Goal: Task Accomplishment & Management: Manage account settings

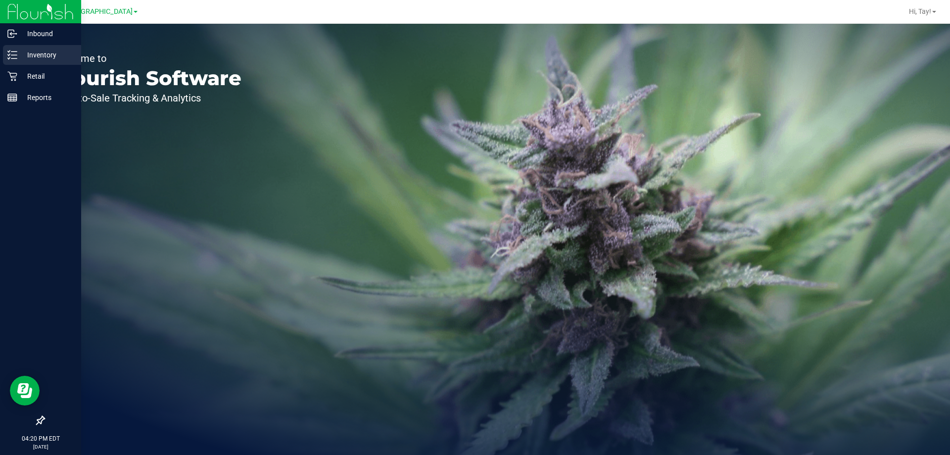
click at [9, 54] on icon at bounding box center [12, 55] width 10 height 10
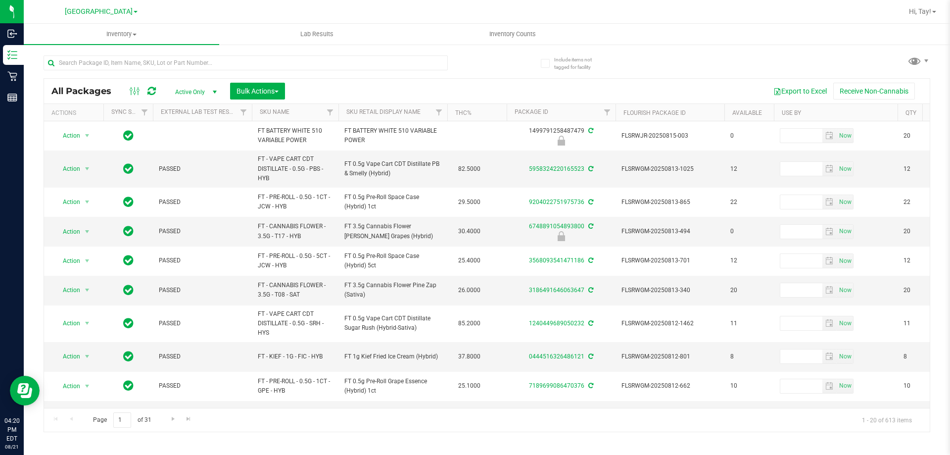
click at [424, 110] on th "Sku Retail Display Name" at bounding box center [393, 112] width 109 height 17
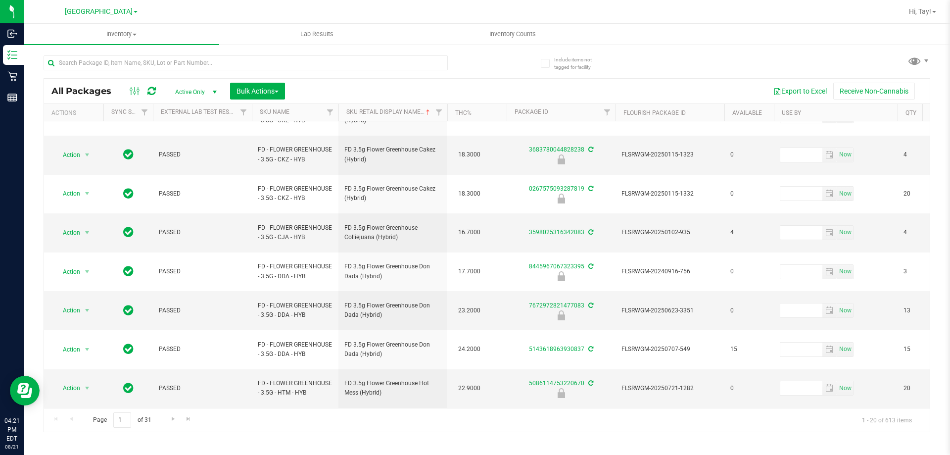
scroll to position [318, 0]
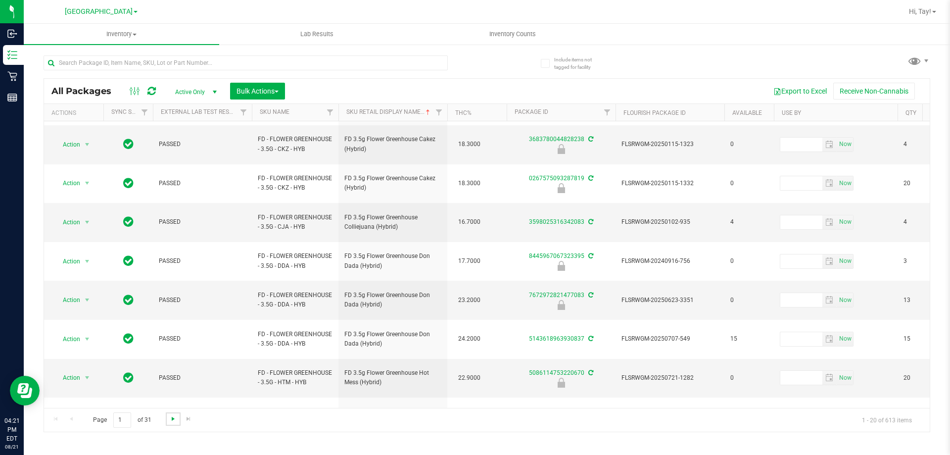
click at [173, 420] on span "Go to the next page" at bounding box center [173, 419] width 8 height 8
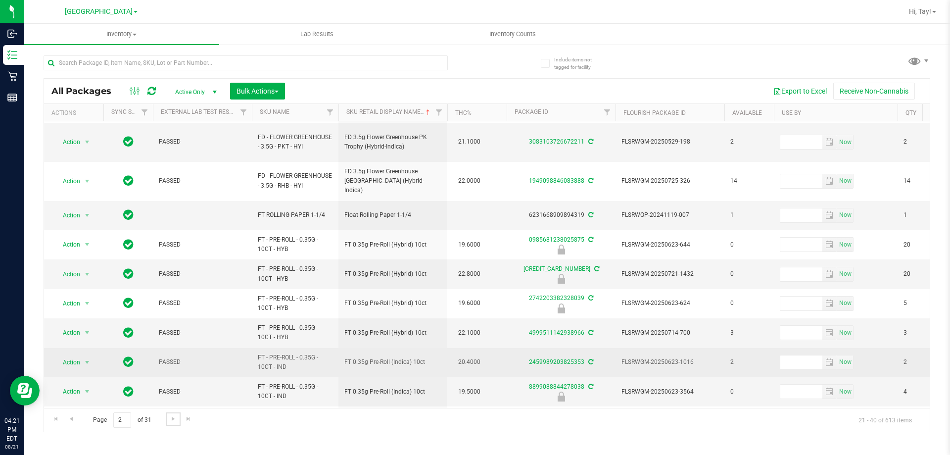
scroll to position [308, 0]
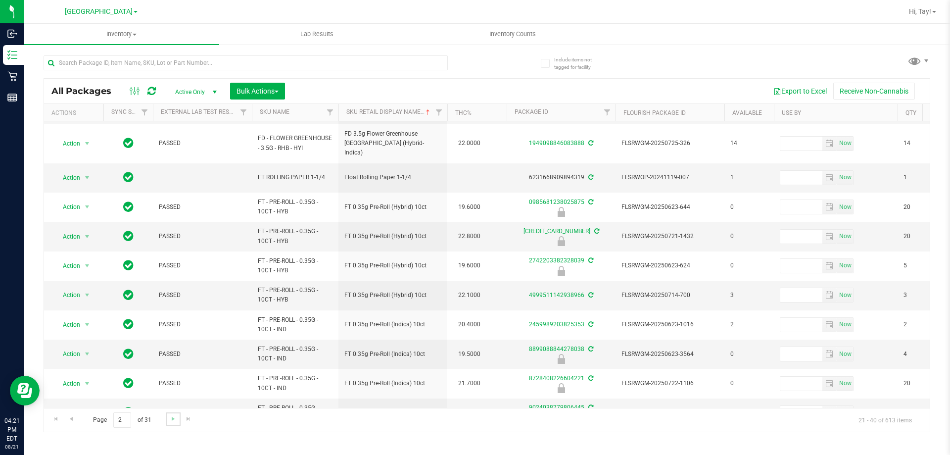
click at [172, 424] on link "Go to the next page" at bounding box center [173, 418] width 14 height 13
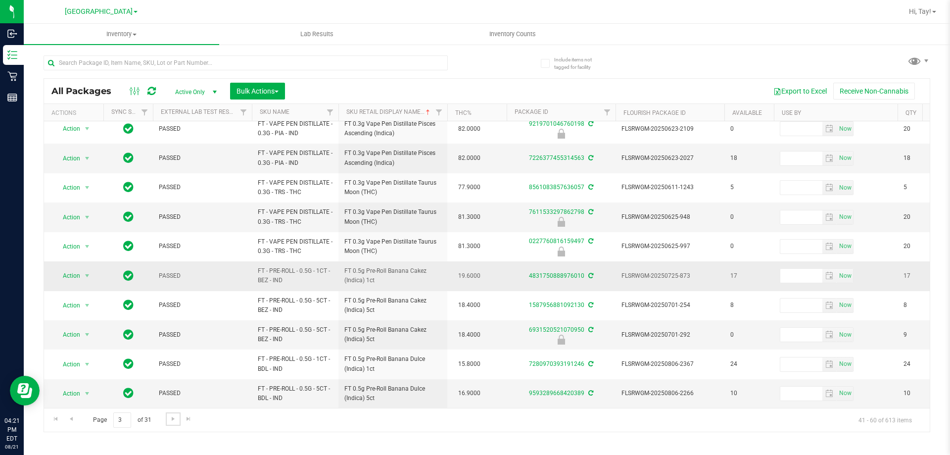
scroll to position [308, 0]
click at [173, 420] on span "Go to the next page" at bounding box center [173, 419] width 8 height 8
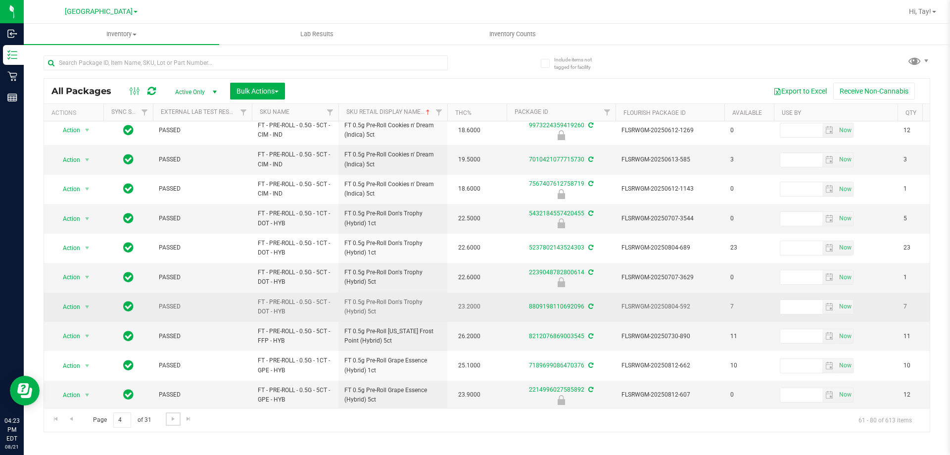
scroll to position [308, 0]
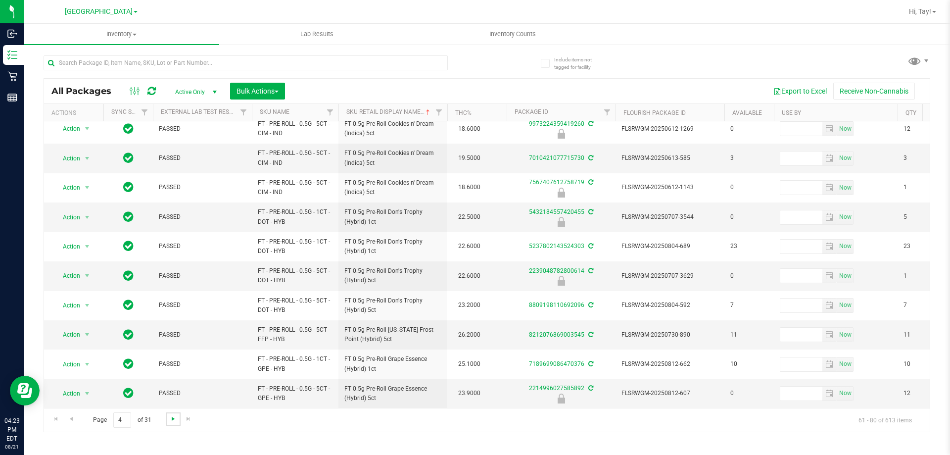
click at [169, 417] on span "Go to the next page" at bounding box center [173, 419] width 8 height 8
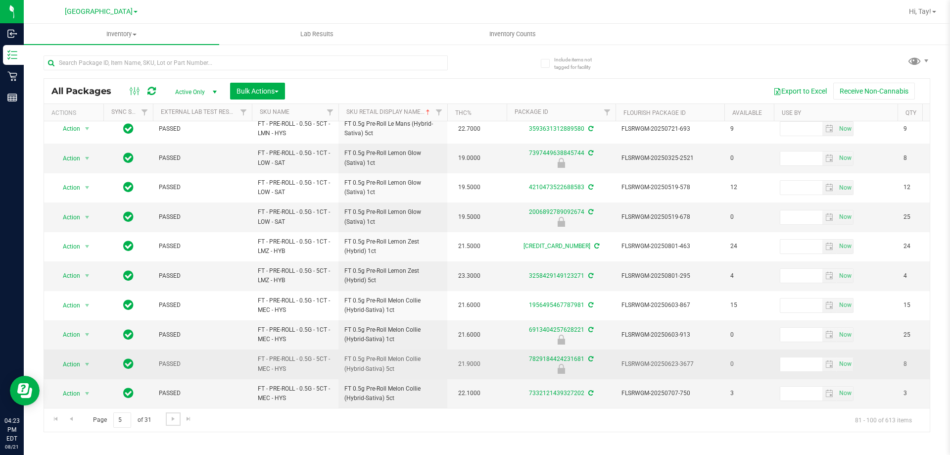
scroll to position [308, 0]
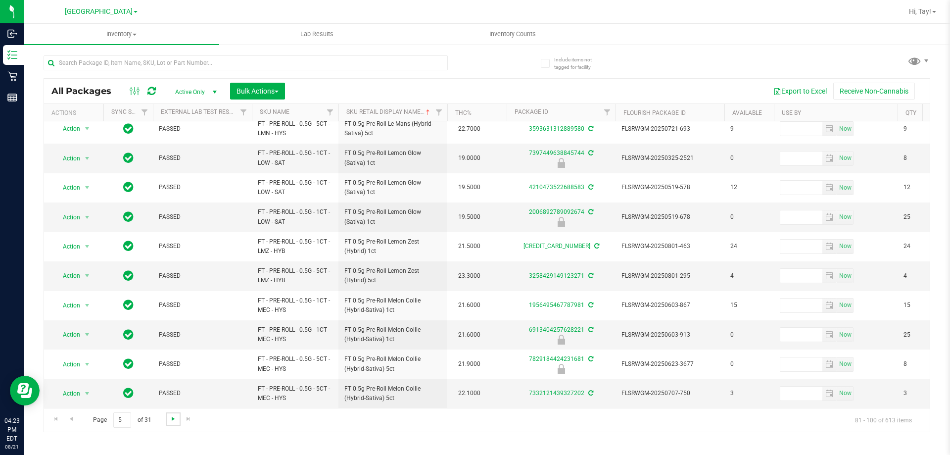
click at [170, 422] on span "Go to the next page" at bounding box center [173, 419] width 8 height 8
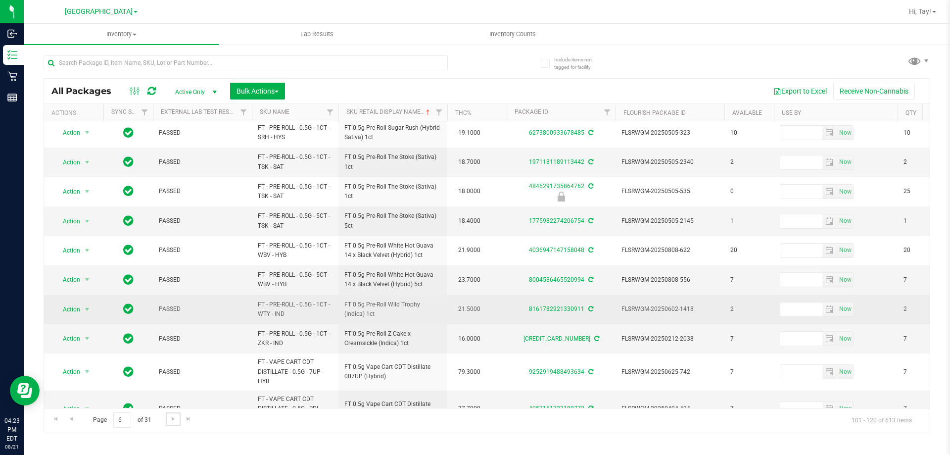
scroll to position [324, 0]
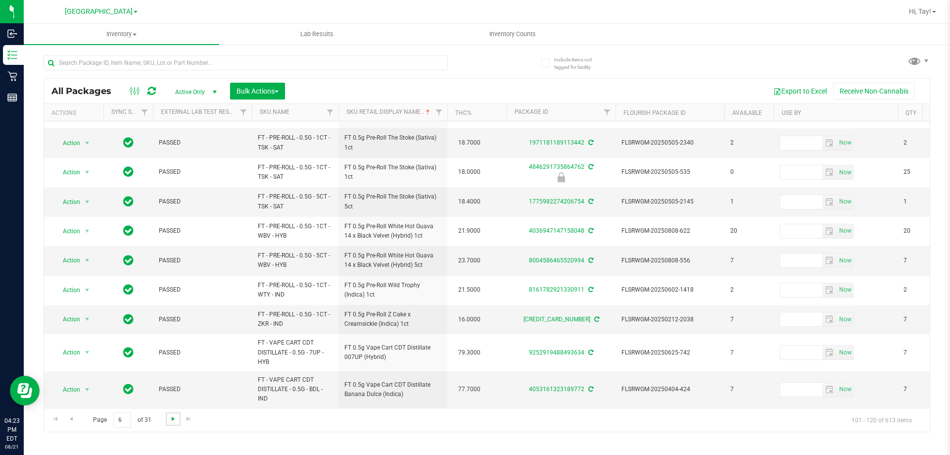
click at [172, 422] on span "Go to the next page" at bounding box center [173, 419] width 8 height 8
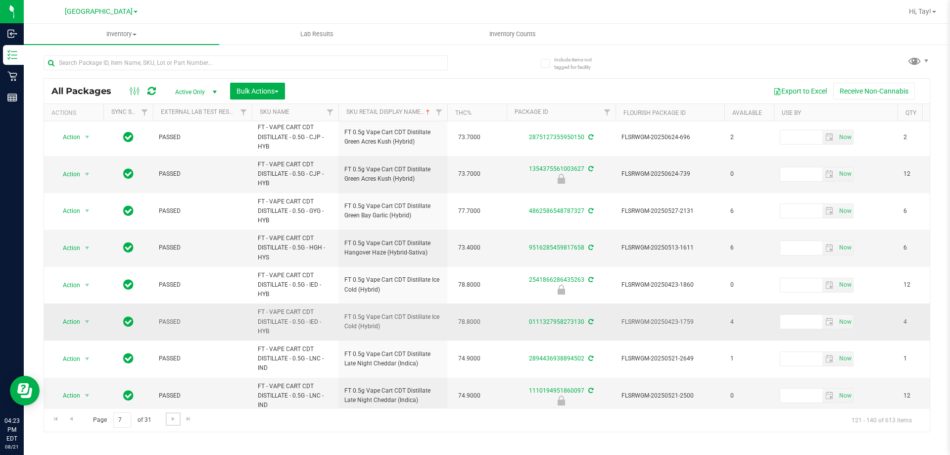
scroll to position [459, 0]
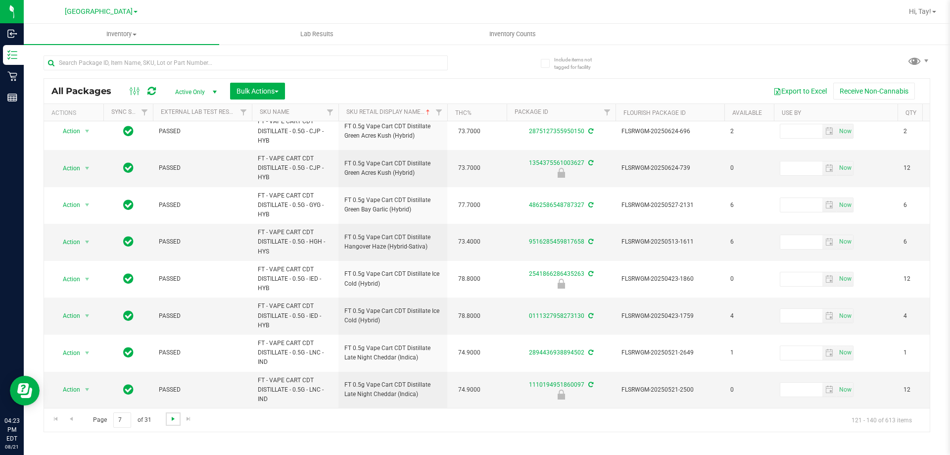
click at [175, 417] on span "Go to the next page" at bounding box center [173, 419] width 8 height 8
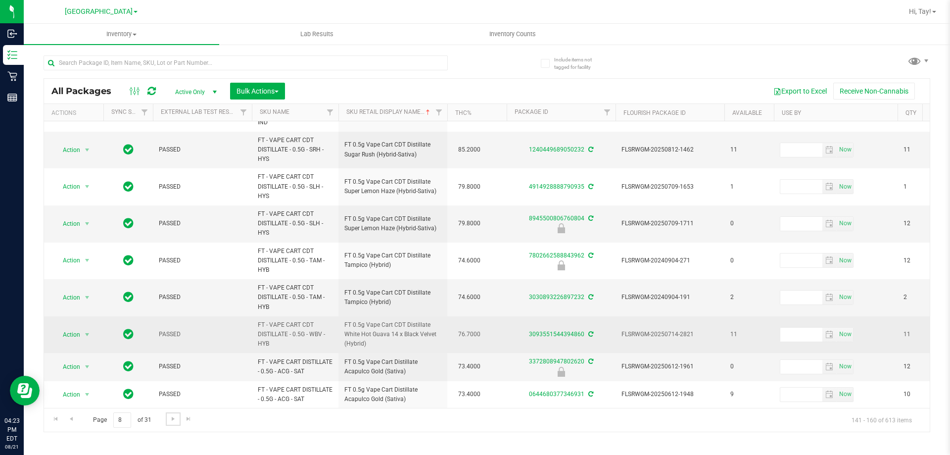
scroll to position [433, 0]
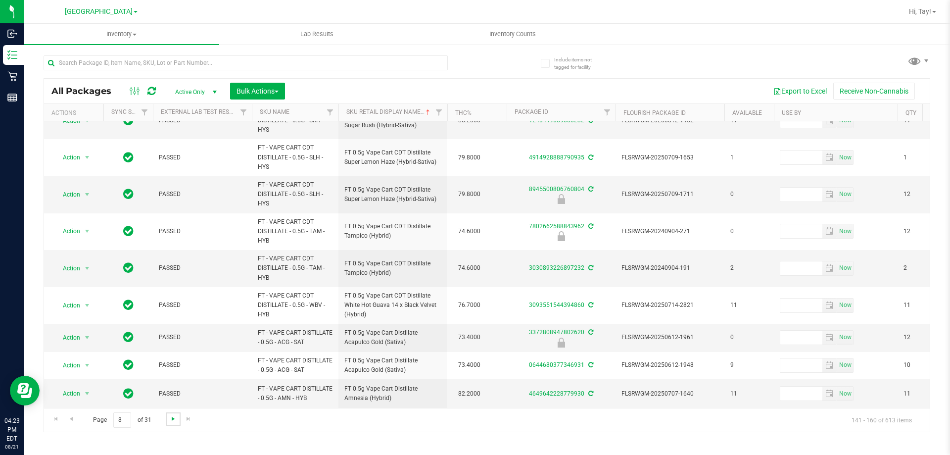
click at [169, 415] on span "Go to the next page" at bounding box center [173, 419] width 8 height 8
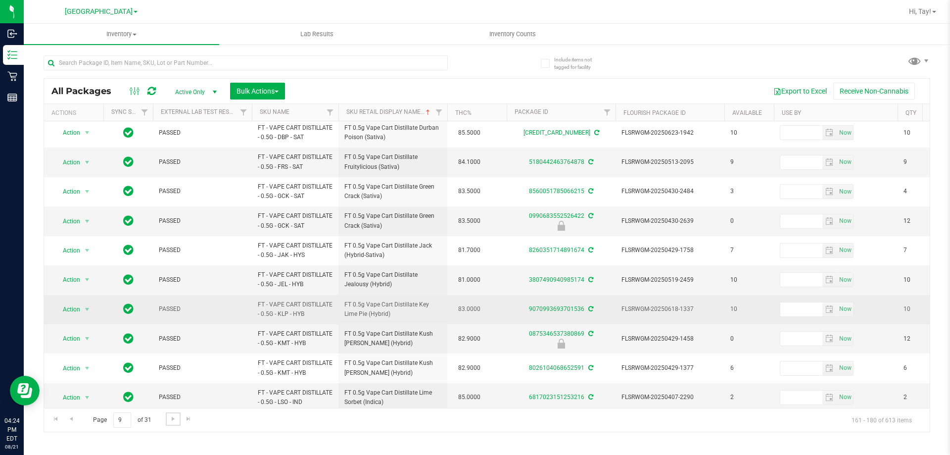
scroll to position [308, 0]
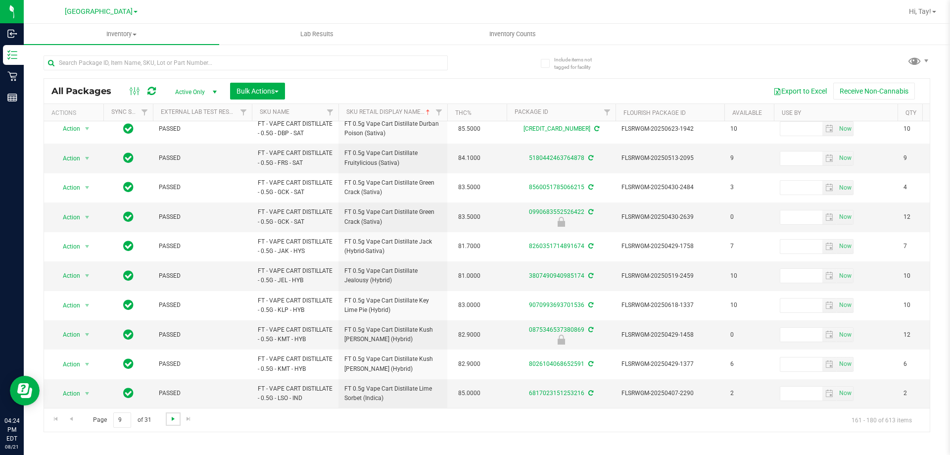
click at [172, 418] on span "Go to the next page" at bounding box center [173, 419] width 8 height 8
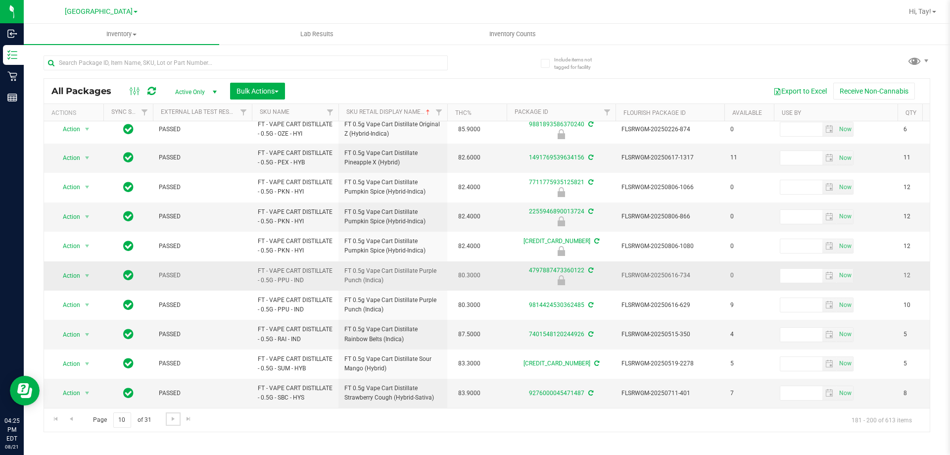
scroll to position [300, 0]
click at [174, 420] on span "Go to the next page" at bounding box center [173, 419] width 8 height 8
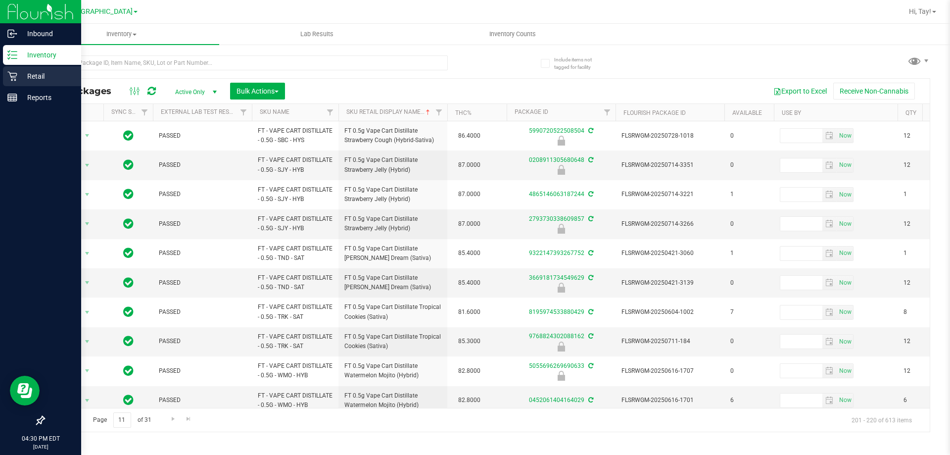
click at [17, 78] on p "Retail" at bounding box center [46, 76] width 59 height 12
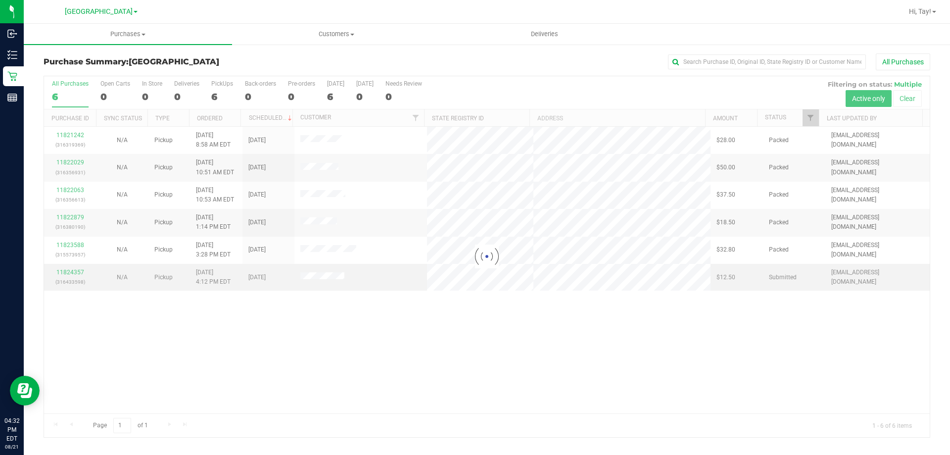
click at [80, 264] on div at bounding box center [487, 256] width 886 height 361
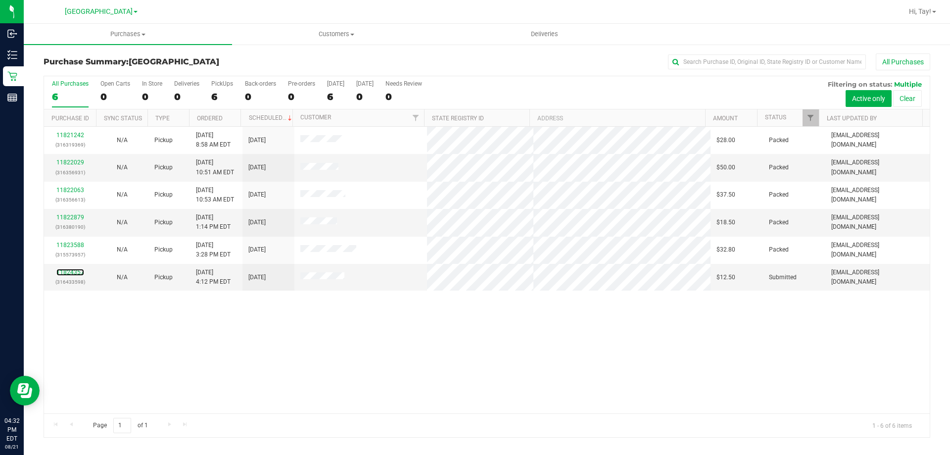
click at [78, 273] on link "11824357" at bounding box center [70, 272] width 28 height 7
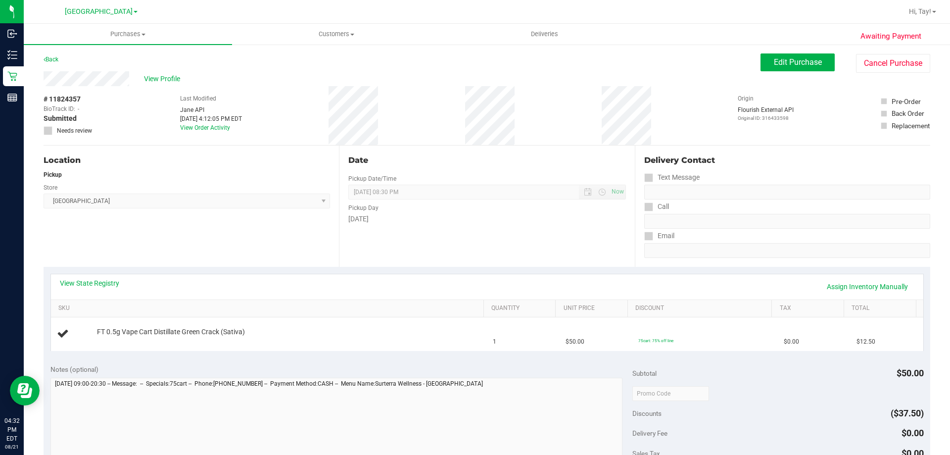
drag, startPoint x: 61, startPoint y: 263, endPoint x: 59, endPoint y: 257, distance: 6.3
drag, startPoint x: 59, startPoint y: 257, endPoint x: 321, endPoint y: 236, distance: 263.2
click at [321, 238] on div "Location Pickup Store [GEOGRAPHIC_DATA] WC Select Store [PERSON_NAME][GEOGRAPHI…" at bounding box center [191, 206] width 295 height 121
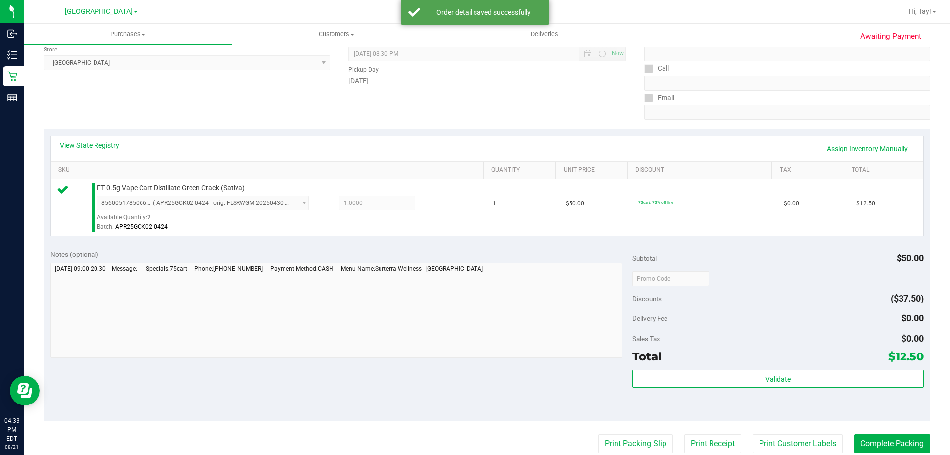
scroll to position [148, 0]
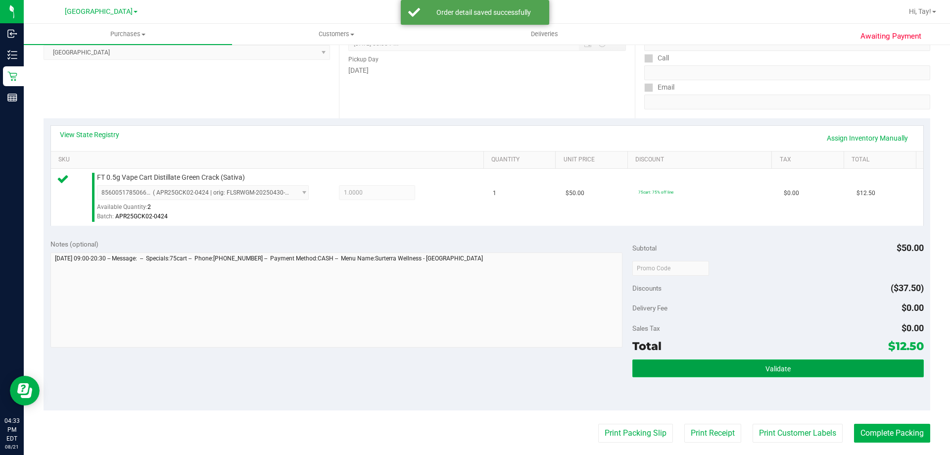
click at [680, 371] on button "Validate" at bounding box center [778, 368] width 291 height 18
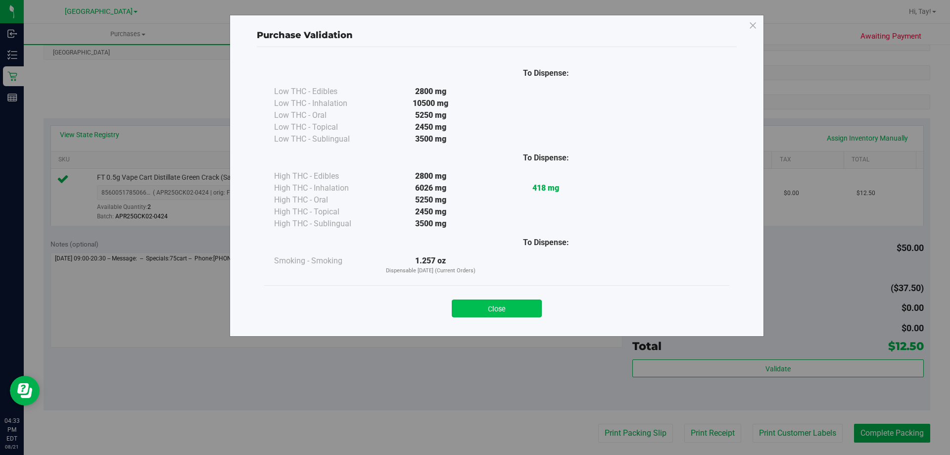
click at [533, 311] on button "Close" at bounding box center [497, 308] width 90 height 18
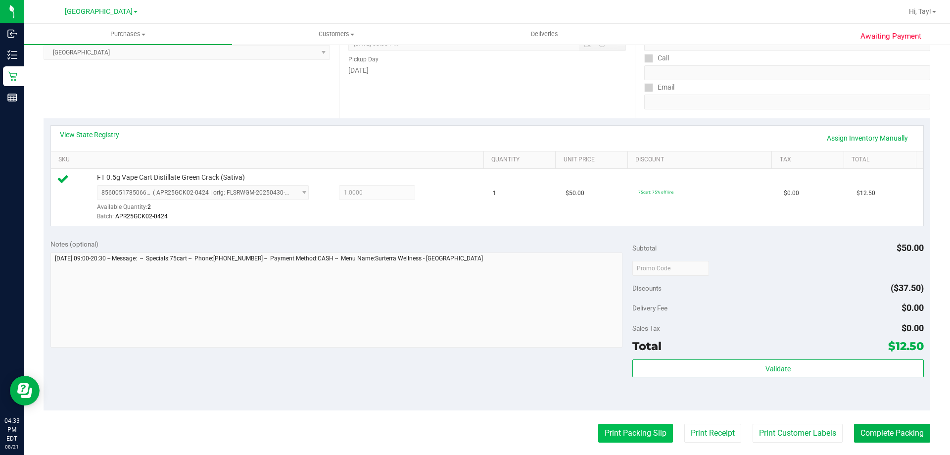
click at [646, 438] on button "Print Packing Slip" at bounding box center [635, 433] width 75 height 19
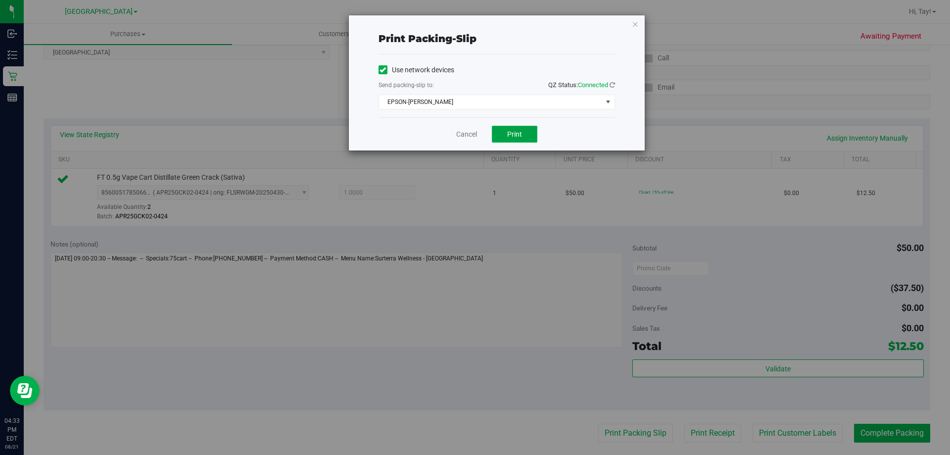
click at [515, 134] on span "Print" at bounding box center [514, 134] width 15 height 8
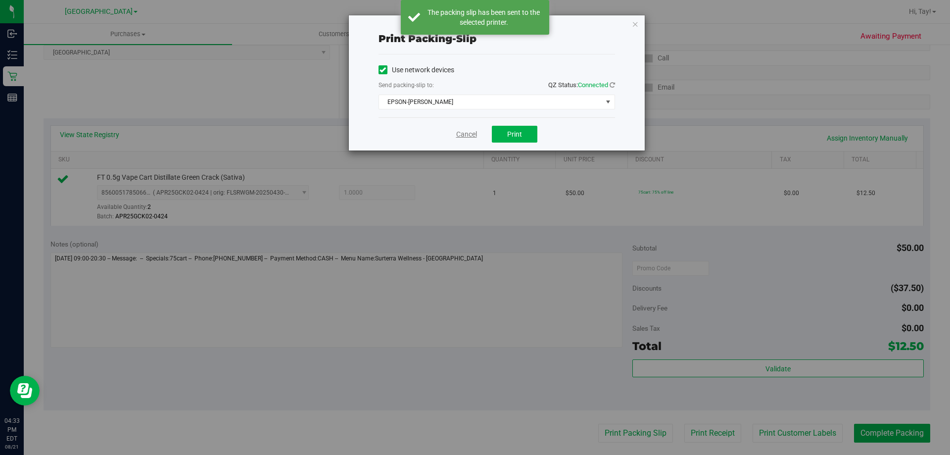
click at [472, 135] on link "Cancel" at bounding box center [466, 134] width 21 height 10
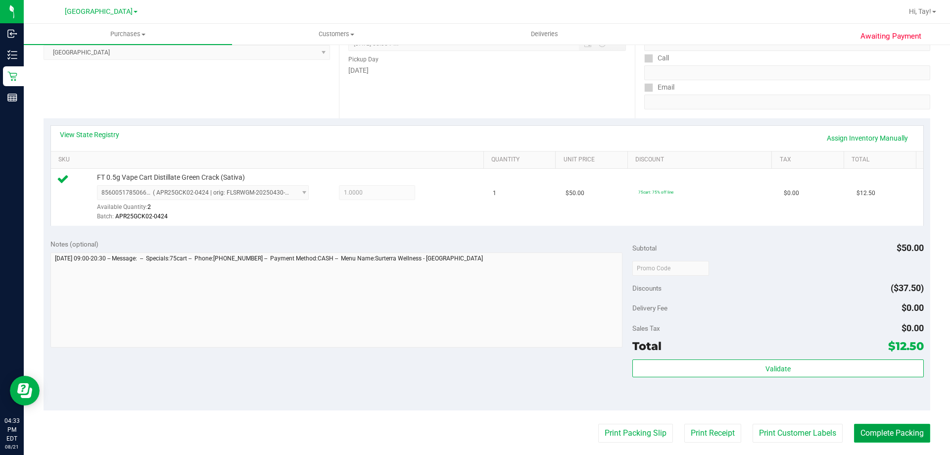
click at [874, 435] on button "Complete Packing" at bounding box center [892, 433] width 76 height 19
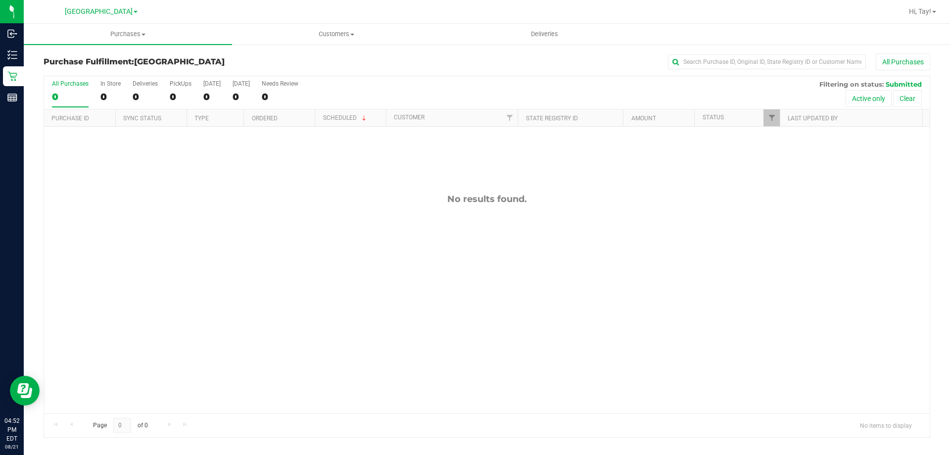
click at [225, 180] on div "No results found." at bounding box center [487, 303] width 886 height 353
click at [325, 167] on div "No results found." at bounding box center [487, 303] width 886 height 353
click at [148, 188] on div "No results found." at bounding box center [487, 303] width 886 height 353
click at [176, 85] on div "PickUps" at bounding box center [181, 83] width 22 height 7
click at [0, 0] on input "PickUps 0" at bounding box center [0, 0] width 0 height 0
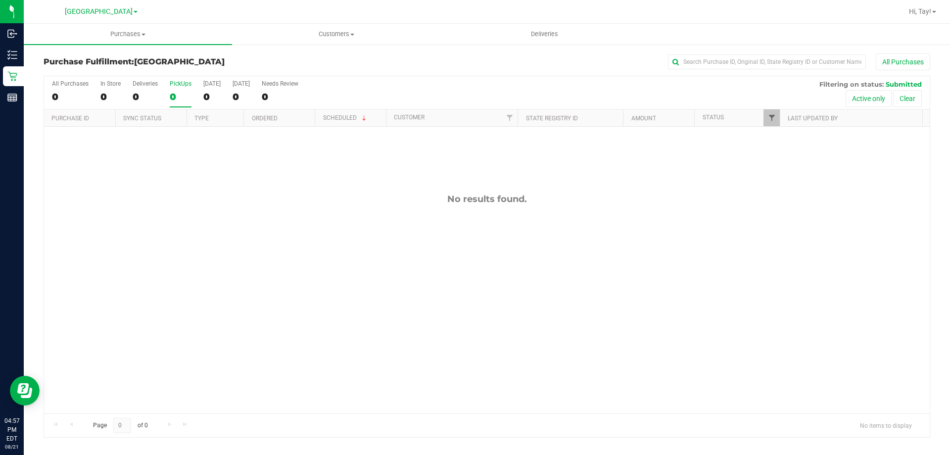
click at [768, 122] on span "Filter" at bounding box center [772, 118] width 8 height 8
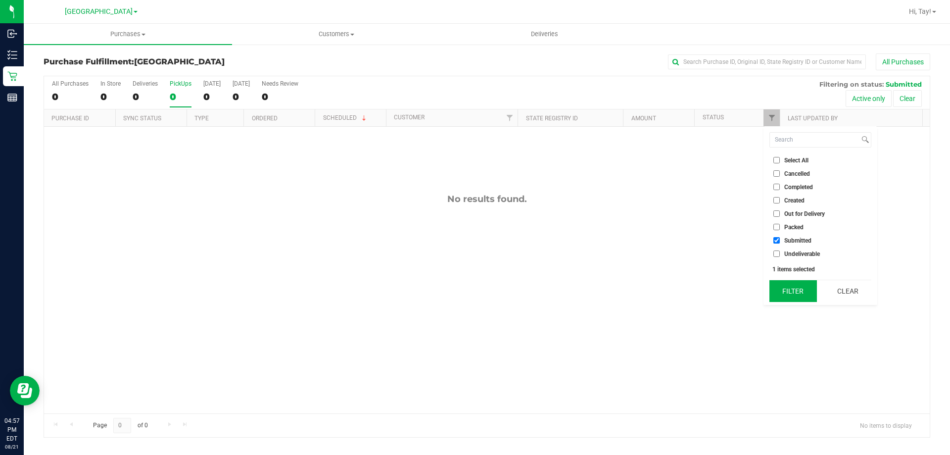
click at [790, 291] on button "Filter" at bounding box center [794, 291] width 48 height 22
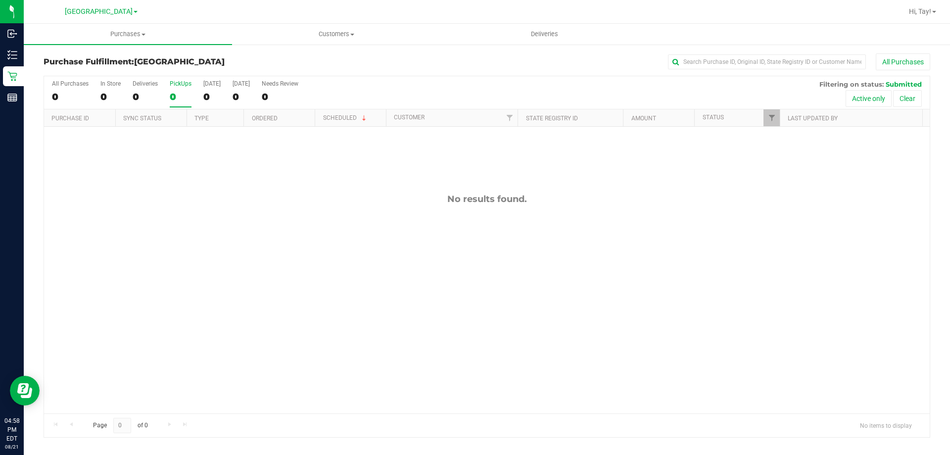
click at [214, 181] on div "No results found." at bounding box center [487, 303] width 886 height 353
click at [195, 262] on div "11824744 (316446641) N/A Pickup [DATE] 5:01 PM EDT 8/21/2025 $35.00 Submitted […" at bounding box center [487, 270] width 886 height 287
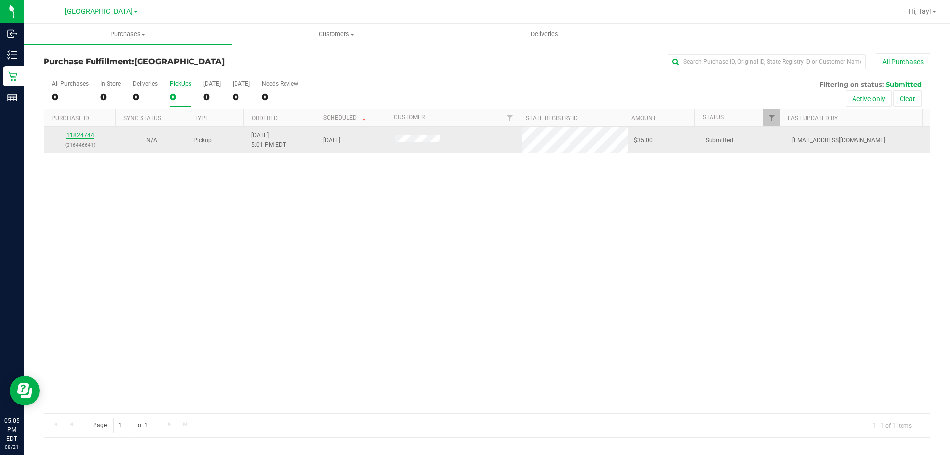
click at [87, 136] on link "11824744" at bounding box center [80, 135] width 28 height 7
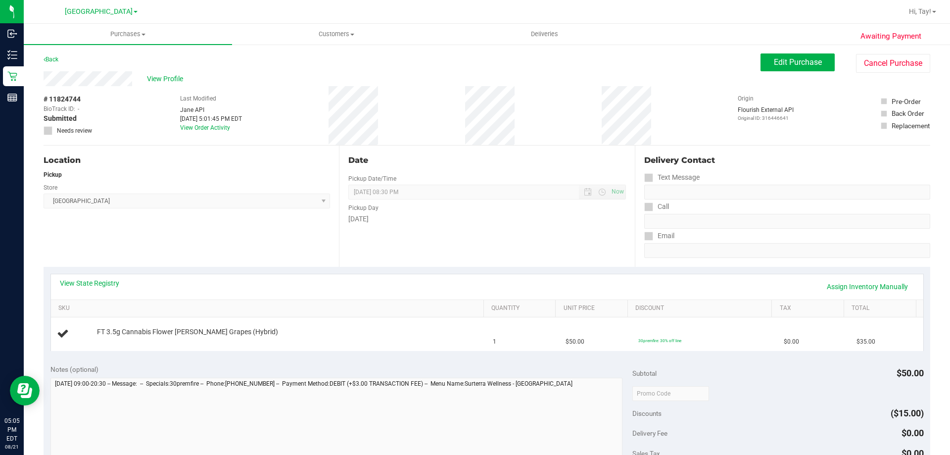
click at [212, 244] on div "Location Pickup Store [GEOGRAPHIC_DATA] WC Select Store [PERSON_NAME][GEOGRAPHI…" at bounding box center [191, 206] width 295 height 121
click at [244, 167] on div "Location Pickup Store [GEOGRAPHIC_DATA] WC Select Store [PERSON_NAME][GEOGRAPHI…" at bounding box center [191, 206] width 295 height 121
click at [195, 243] on div "Location Pickup Store [GEOGRAPHIC_DATA] WC Select Store [PERSON_NAME][GEOGRAPHI…" at bounding box center [191, 206] width 295 height 121
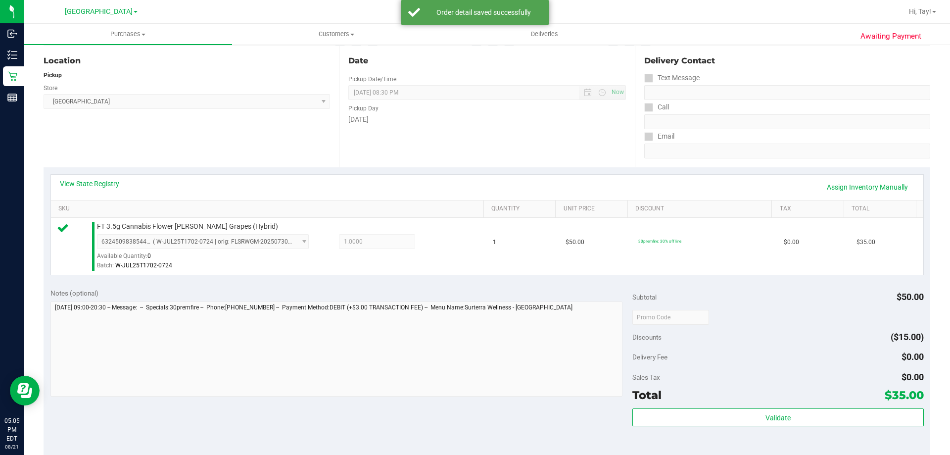
scroll to position [198, 0]
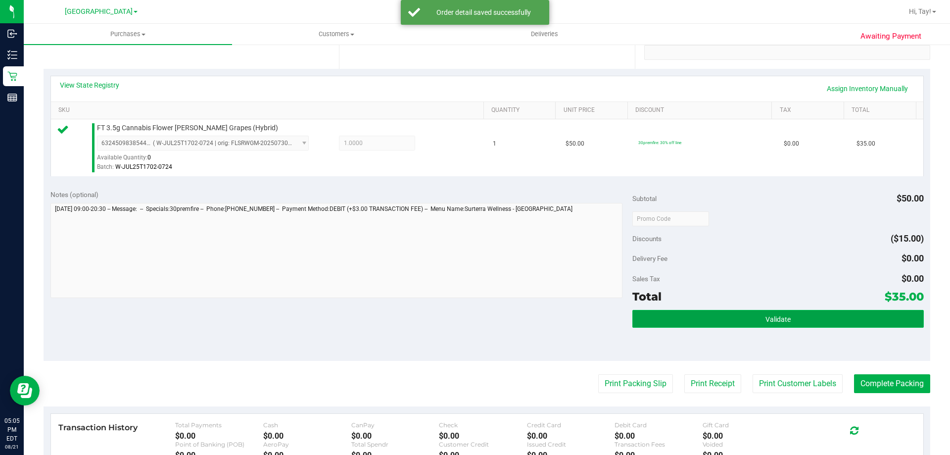
click at [678, 316] on button "Validate" at bounding box center [778, 319] width 291 height 18
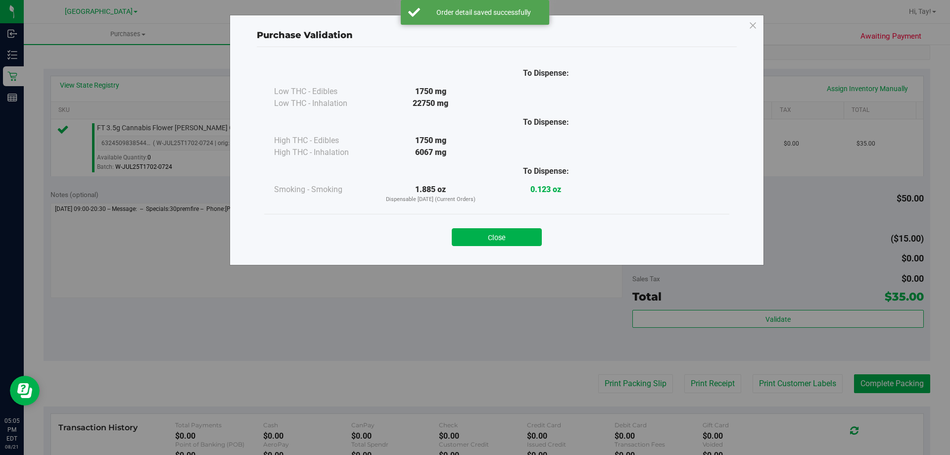
drag, startPoint x: 515, startPoint y: 236, endPoint x: 568, endPoint y: 275, distance: 65.8
click at [519, 236] on button "Close" at bounding box center [497, 237] width 90 height 18
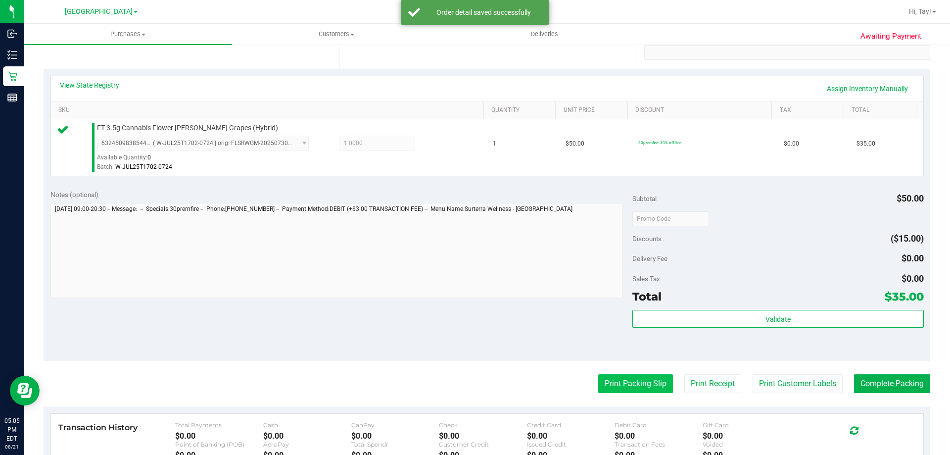
click at [639, 381] on button "Print Packing Slip" at bounding box center [635, 383] width 75 height 19
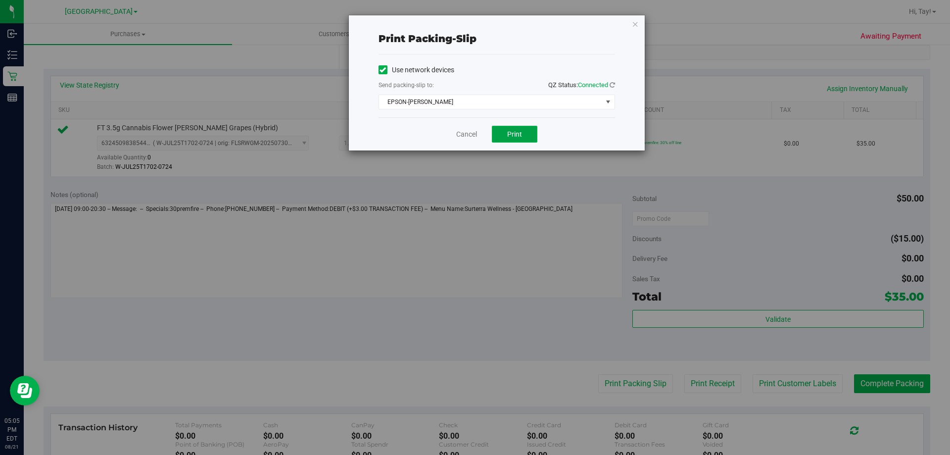
click at [515, 134] on span "Print" at bounding box center [514, 134] width 15 height 8
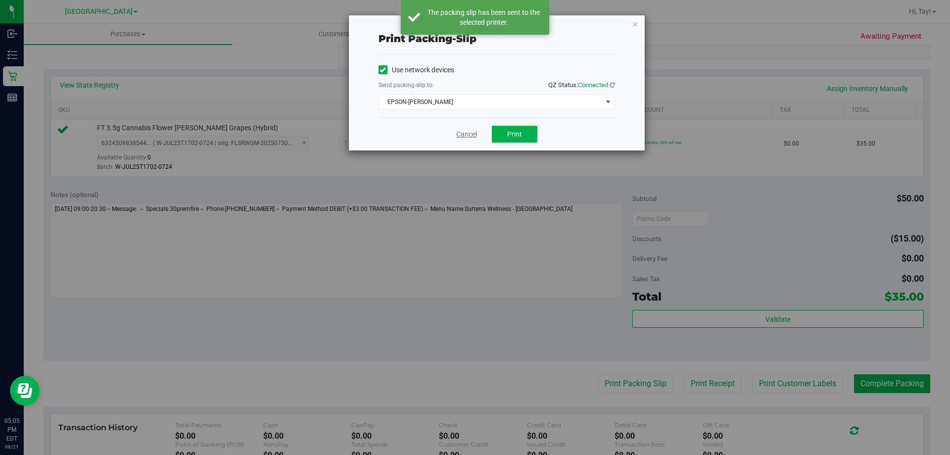
click at [464, 134] on link "Cancel" at bounding box center [466, 134] width 21 height 10
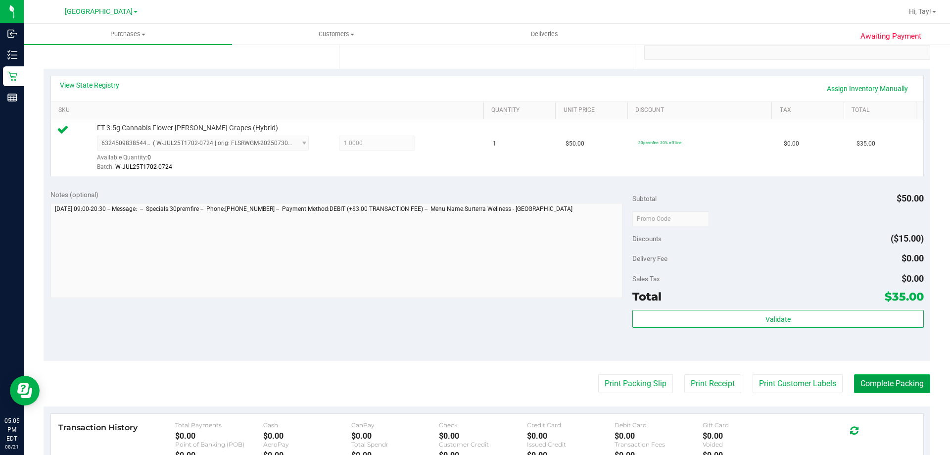
click at [885, 388] on button "Complete Packing" at bounding box center [892, 383] width 76 height 19
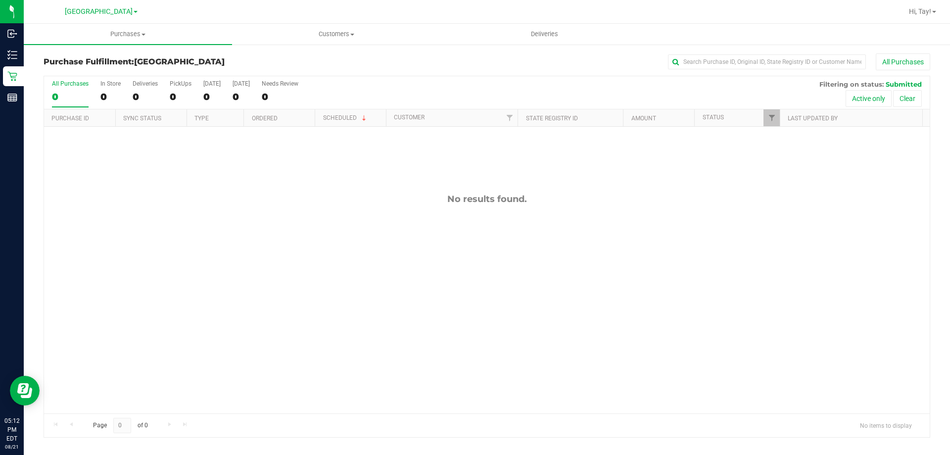
drag, startPoint x: 322, startPoint y: 200, endPoint x: 313, endPoint y: 196, distance: 10.4
click at [318, 199] on div "No results found." at bounding box center [487, 199] width 886 height 11
click at [181, 96] on div "0" at bounding box center [181, 96] width 22 height 11
click at [0, 0] on input "PickUps 0" at bounding box center [0, 0] width 0 height 0
click at [250, 247] on div "No results found." at bounding box center [487, 303] width 886 height 353
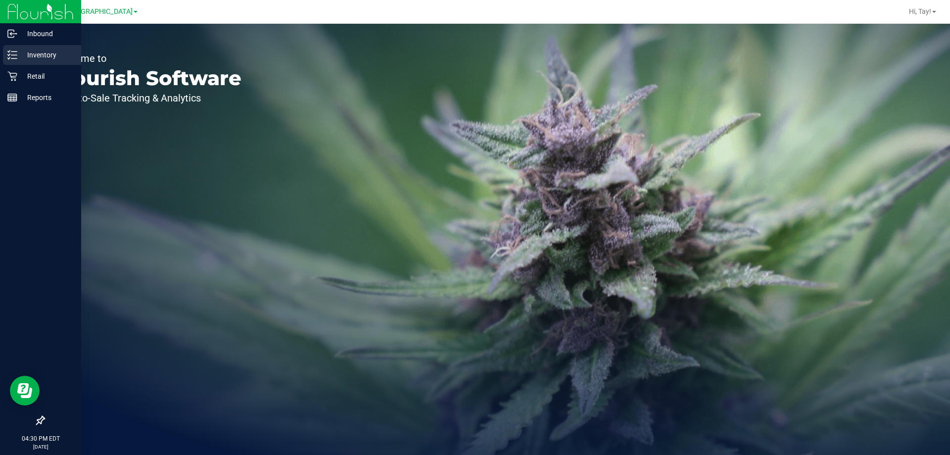
click at [24, 55] on p "Inventory" at bounding box center [46, 55] width 59 height 12
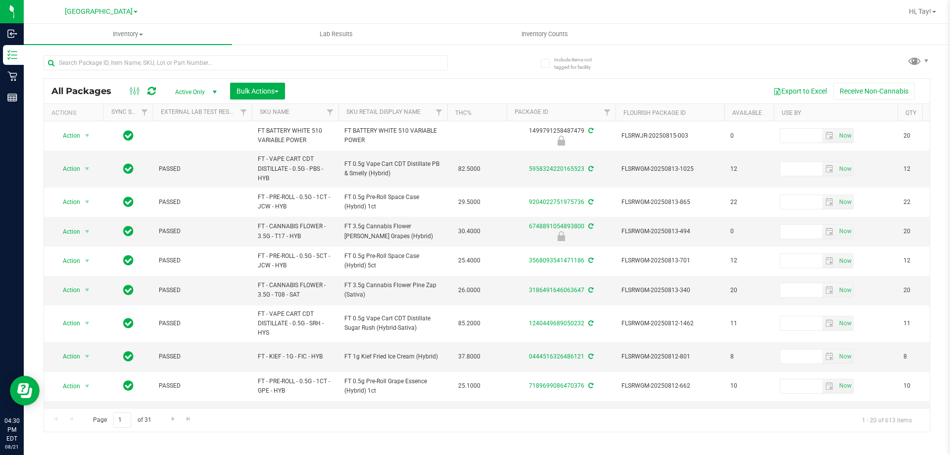
click at [425, 113] on th "Sku Retail Display Name" at bounding box center [393, 112] width 109 height 17
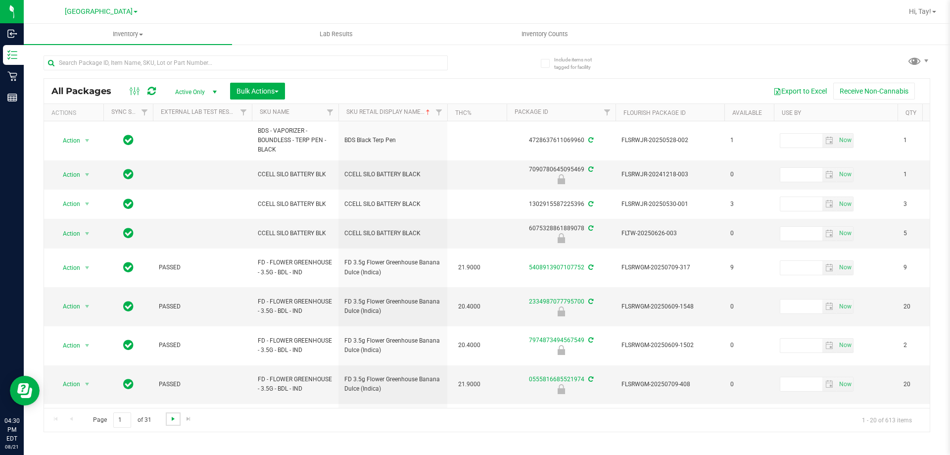
click at [174, 420] on span "Go to the next page" at bounding box center [173, 419] width 8 height 8
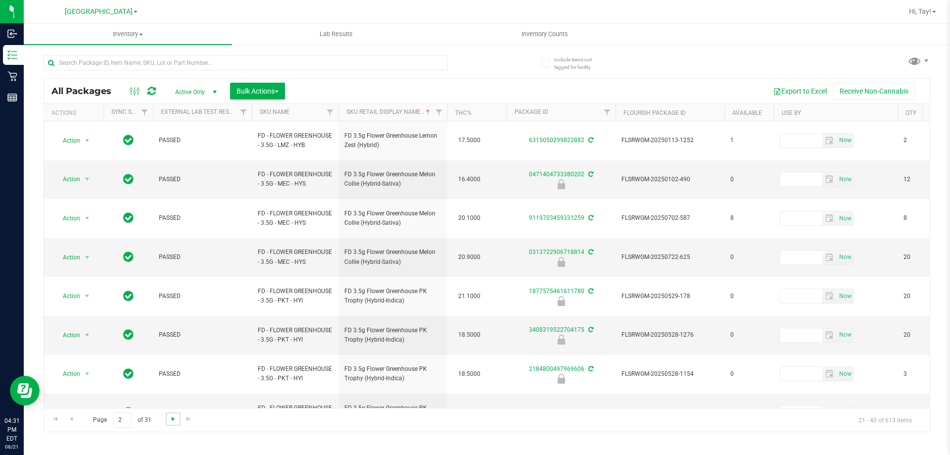
click at [172, 418] on span "Go to the next page" at bounding box center [173, 419] width 8 height 8
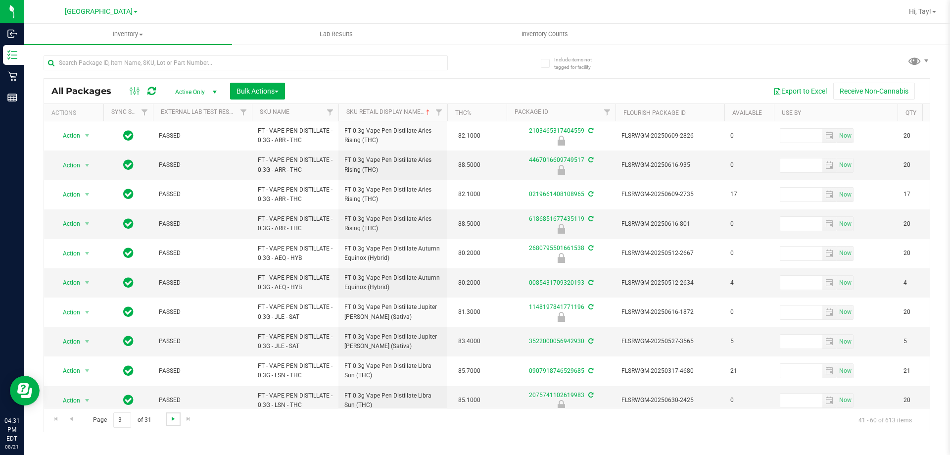
click at [170, 418] on span "Go to the next page" at bounding box center [173, 419] width 8 height 8
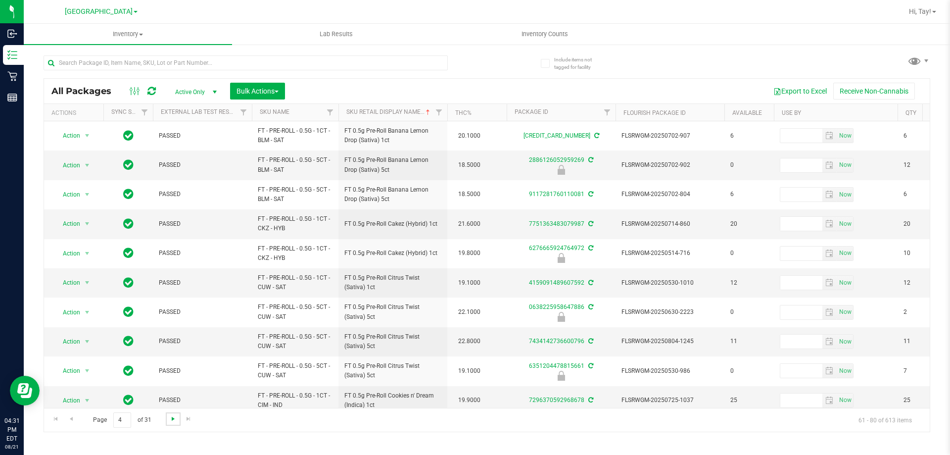
click at [170, 418] on span "Go to the next page" at bounding box center [173, 419] width 8 height 8
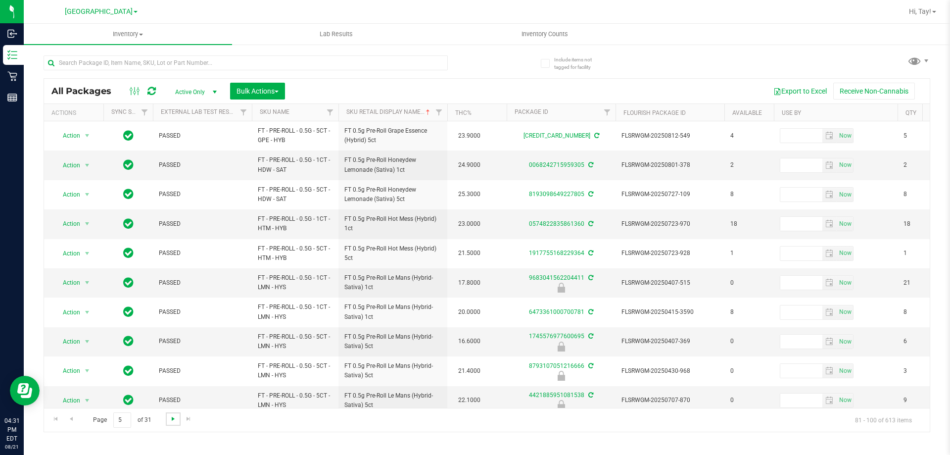
click at [170, 418] on span "Go to the next page" at bounding box center [173, 419] width 8 height 8
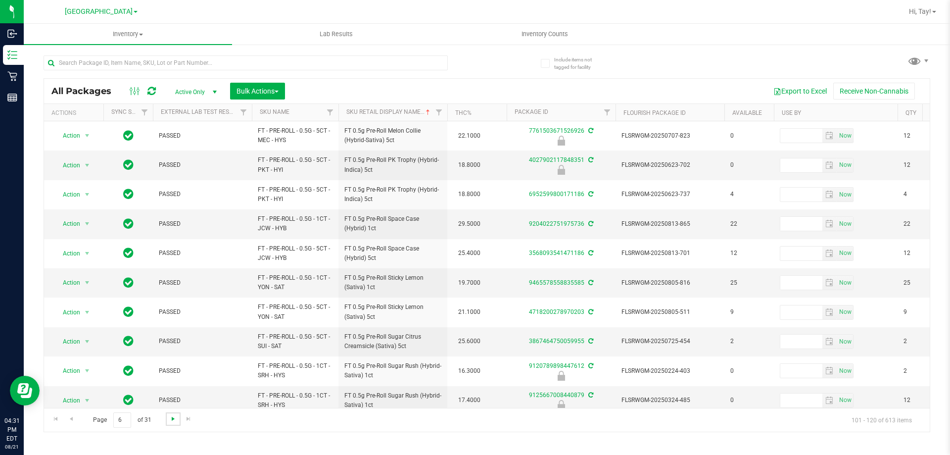
click at [170, 418] on span "Go to the next page" at bounding box center [173, 419] width 8 height 8
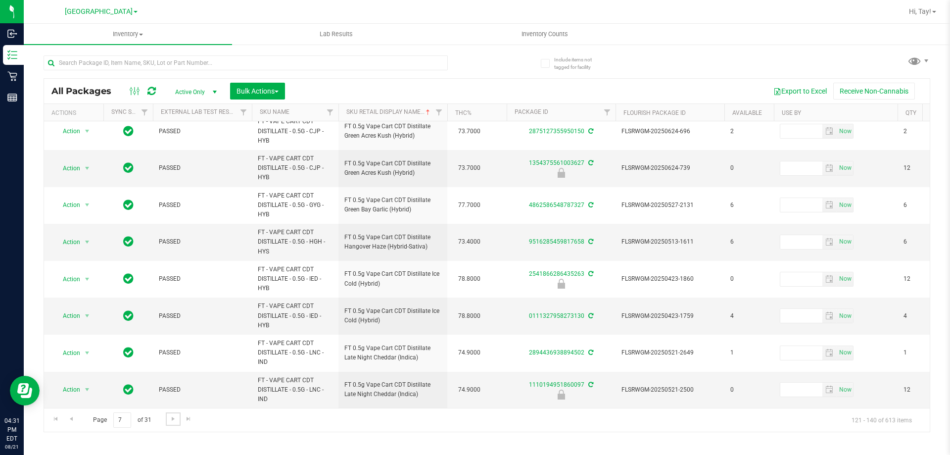
scroll to position [459, 0]
click at [172, 419] on span "Go to the next page" at bounding box center [173, 419] width 8 height 8
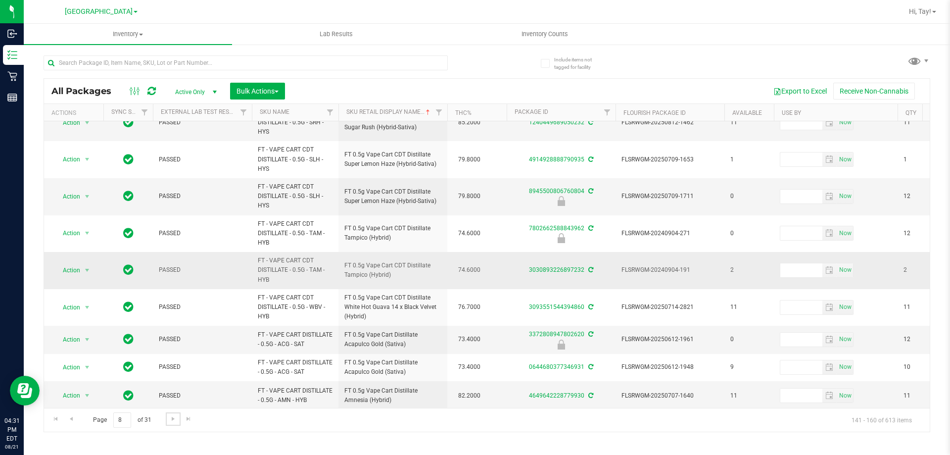
scroll to position [433, 0]
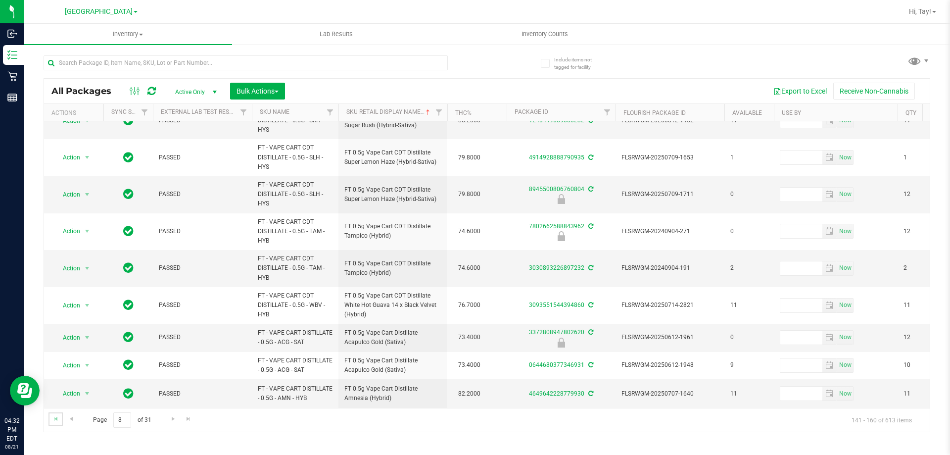
click at [60, 415] on link "Go to the first page" at bounding box center [56, 418] width 14 height 13
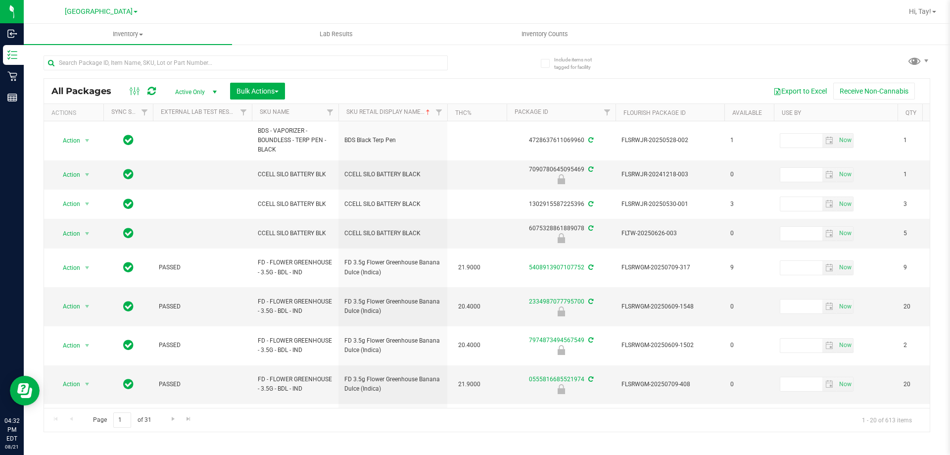
click at [515, 64] on div "All Packages Active Only Active Only Lab Samples Locked All External Internal B…" at bounding box center [487, 239] width 887 height 386
click at [91, 66] on input "text" at bounding box center [246, 62] width 404 height 15
type input "fic"
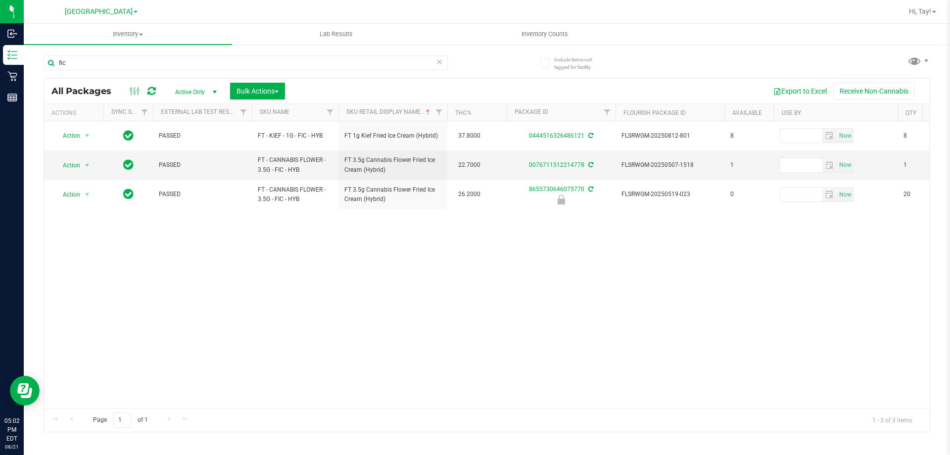
click at [483, 257] on div "Action Action Create package Edit attributes Global inventory Locate package Lo…" at bounding box center [487, 264] width 886 height 287
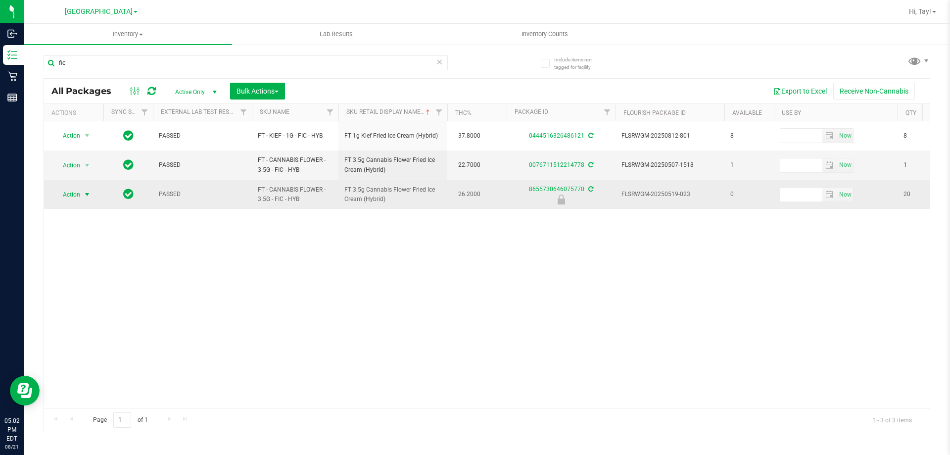
click at [76, 193] on span "Action" at bounding box center [67, 195] width 27 height 14
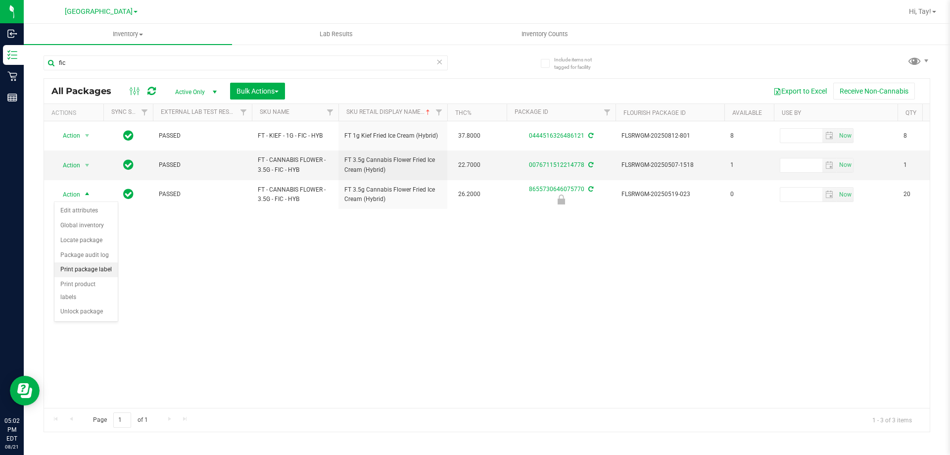
click at [99, 271] on li "Print package label" at bounding box center [85, 269] width 63 height 15
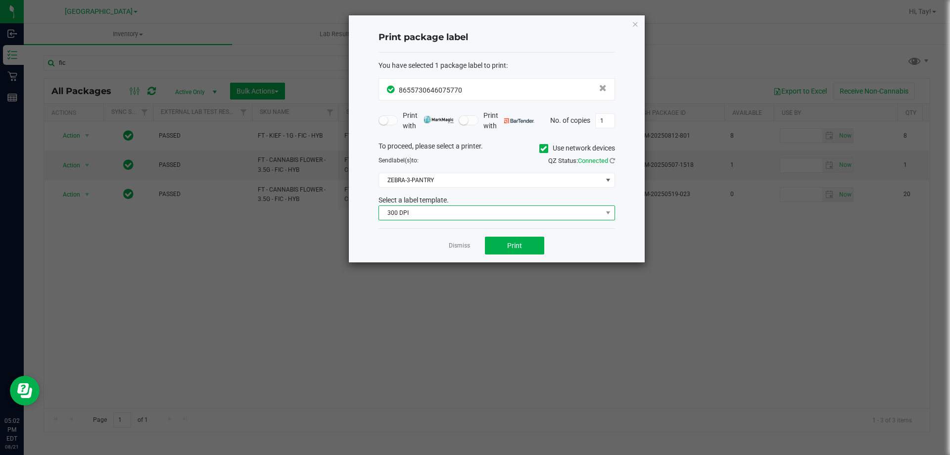
click at [467, 213] on span "300 DPI" at bounding box center [490, 213] width 223 height 14
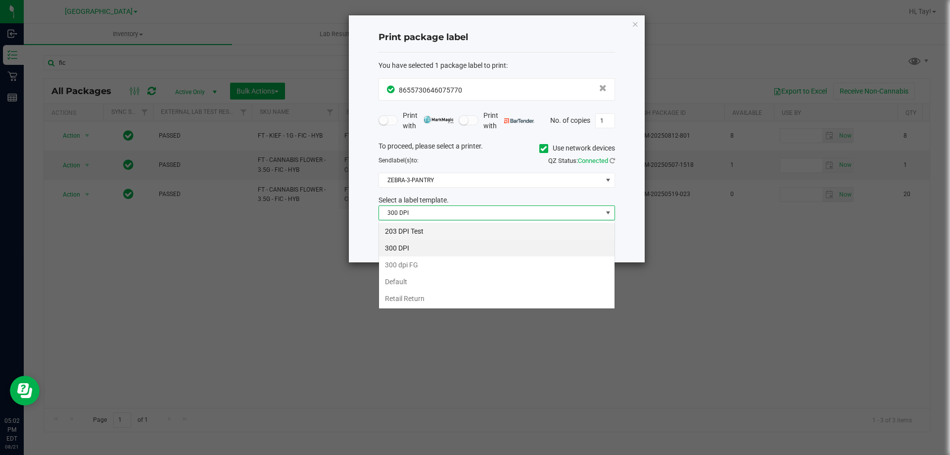
scroll to position [15, 237]
click at [422, 225] on li "203 DPI Test" at bounding box center [497, 231] width 236 height 17
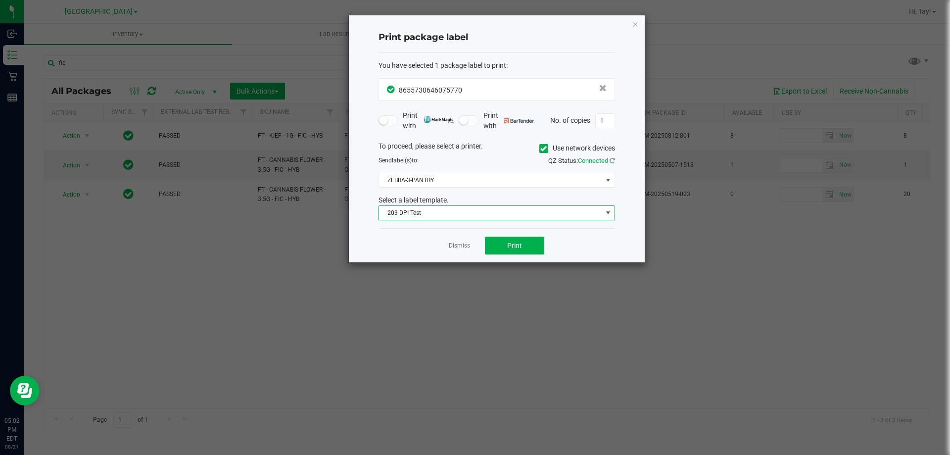
click at [437, 189] on div "To proceed, please select a printer. Use network devices Send label(s) to: QZ S…" at bounding box center [497, 181] width 237 height 80
click at [441, 183] on span "ZEBRA-3-PANTRY" at bounding box center [490, 180] width 223 height 14
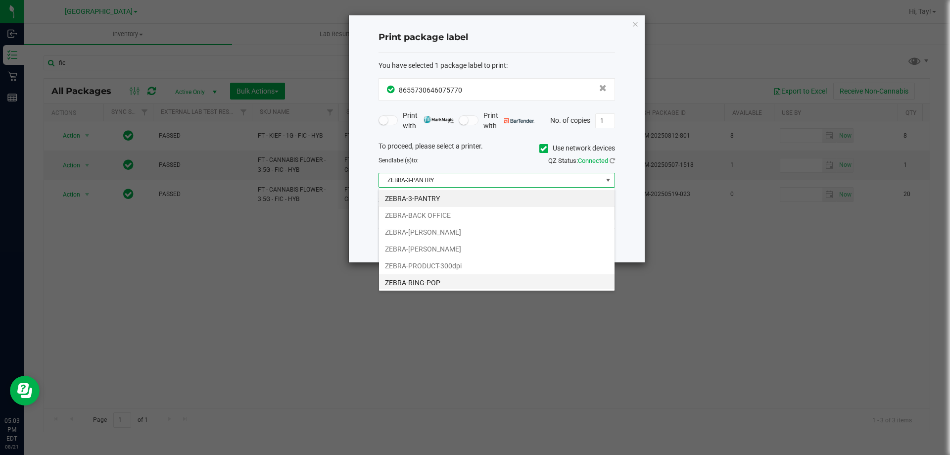
click at [445, 279] on li "ZEBRA-RING-POP" at bounding box center [497, 282] width 236 height 17
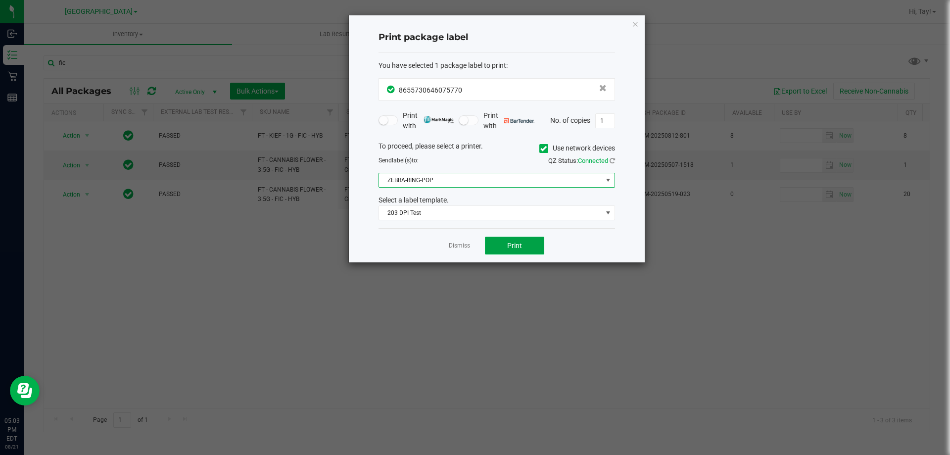
click at [505, 246] on button "Print" at bounding box center [514, 246] width 59 height 18
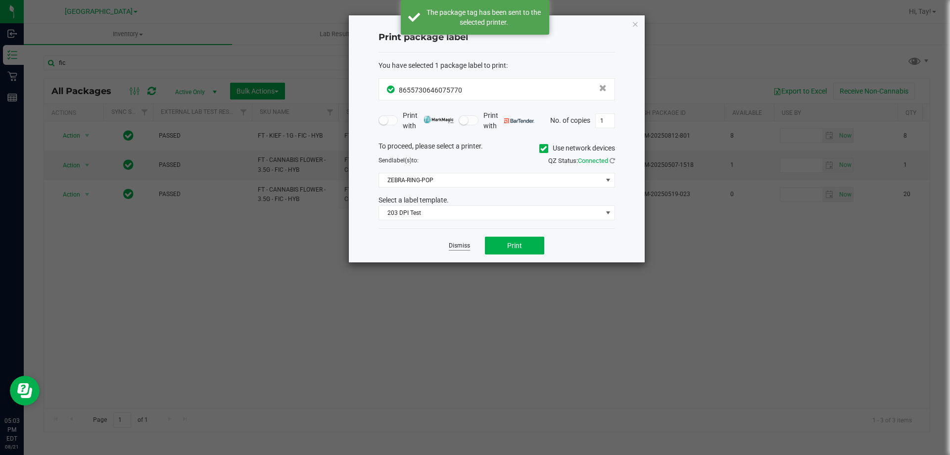
click at [451, 247] on link "Dismiss" at bounding box center [459, 246] width 21 height 8
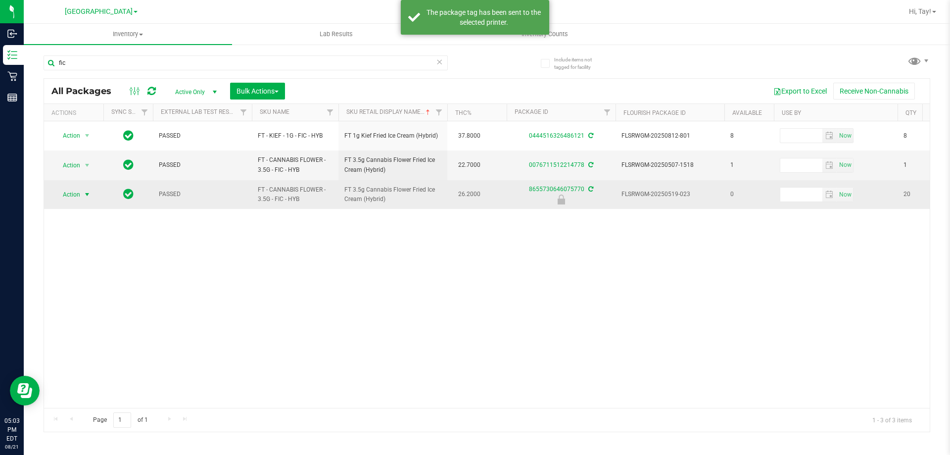
click at [81, 195] on span "select" at bounding box center [87, 195] width 12 height 14
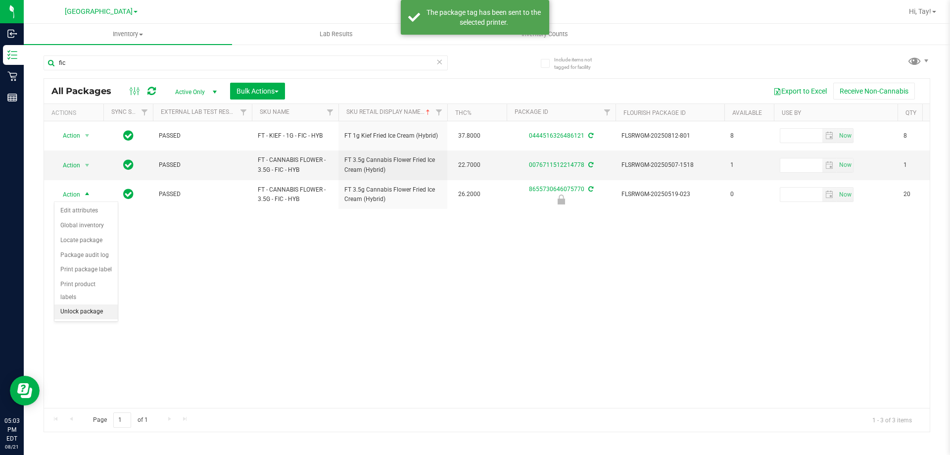
click at [92, 305] on li "Unlock package" at bounding box center [85, 311] width 63 height 15
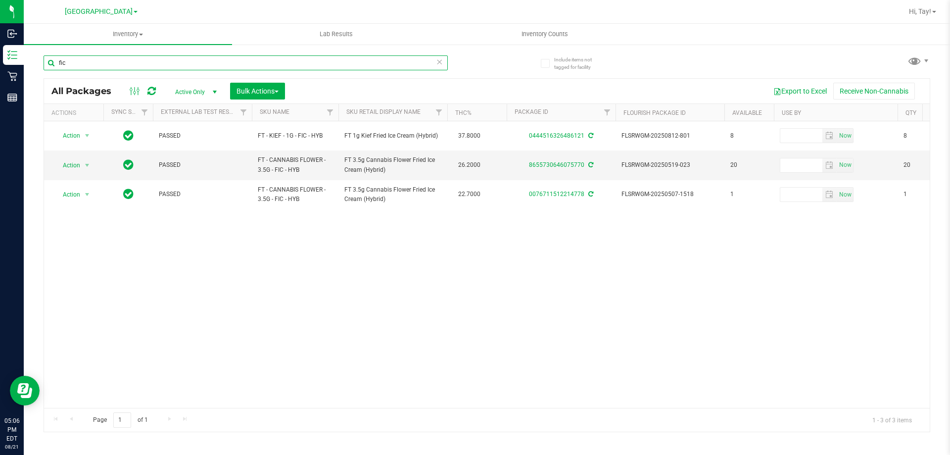
click at [179, 60] on input "fic" at bounding box center [246, 62] width 404 height 15
type input "f"
type input "t17"
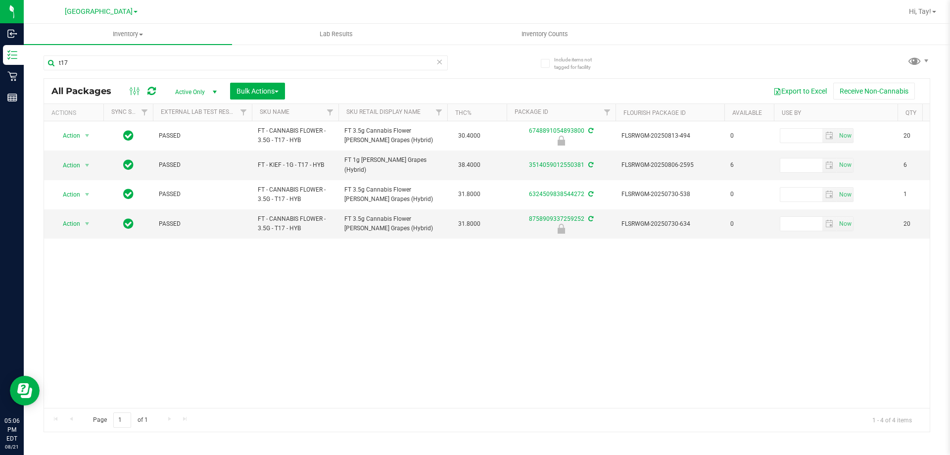
click at [423, 265] on div "Action Action Edit attributes Global inventory Locate package Package audit log…" at bounding box center [487, 264] width 886 height 287
click at [301, 51] on div "t17" at bounding box center [265, 63] width 443 height 32
click at [300, 59] on input "t17" at bounding box center [246, 62] width 404 height 15
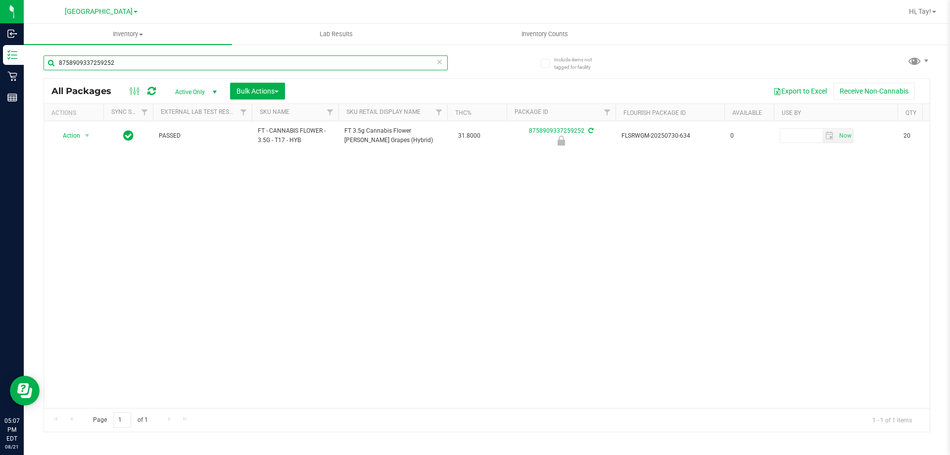
type input "8758909337259252"
click at [386, 228] on div "Action Action Edit attributes Global inventory Locate package Package audit log…" at bounding box center [487, 264] width 886 height 287
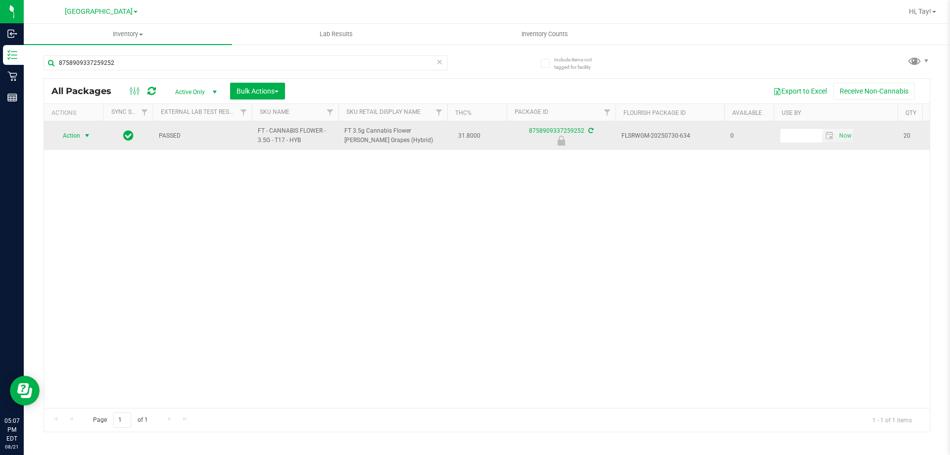
click at [84, 138] on span "select" at bounding box center [87, 136] width 8 height 8
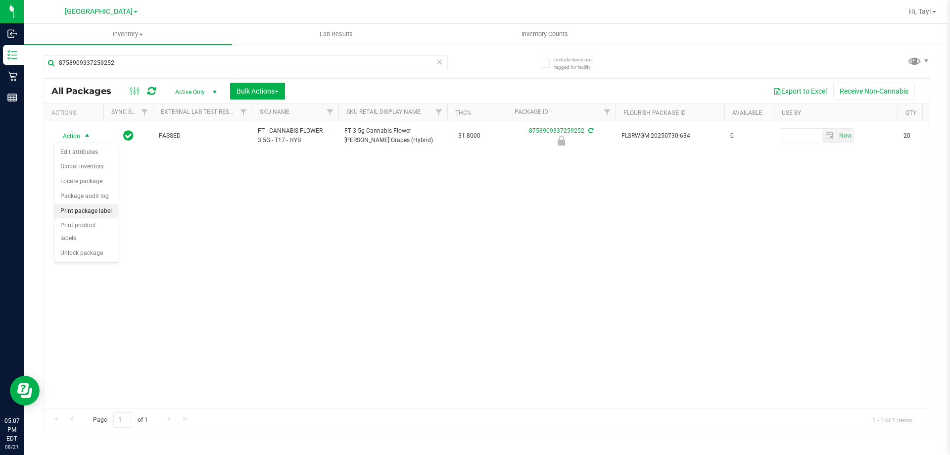
drag, startPoint x: 100, startPoint y: 215, endPoint x: 112, endPoint y: 211, distance: 12.4
click at [101, 214] on li "Print package label" at bounding box center [85, 211] width 63 height 15
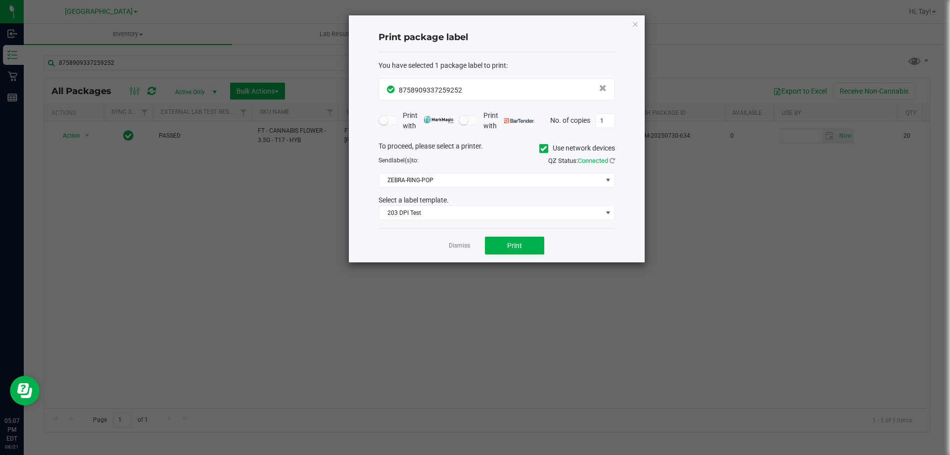
drag, startPoint x: 467, startPoint y: 237, endPoint x: 455, endPoint y: 235, distance: 12.5
click at [467, 237] on div "Dismiss Print" at bounding box center [497, 245] width 237 height 34
click at [515, 242] on span "Print" at bounding box center [514, 246] width 15 height 8
click at [466, 244] on link "Dismiss" at bounding box center [459, 246] width 21 height 8
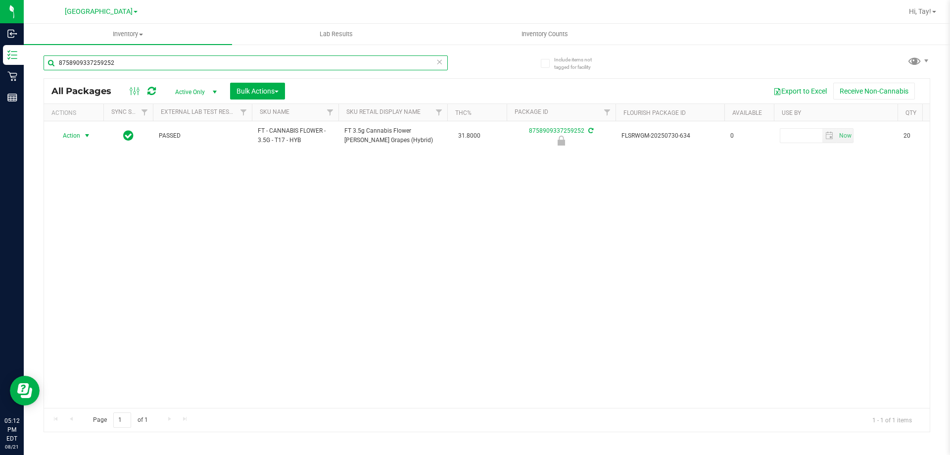
click at [177, 64] on input "8758909337259252" at bounding box center [246, 62] width 404 height 15
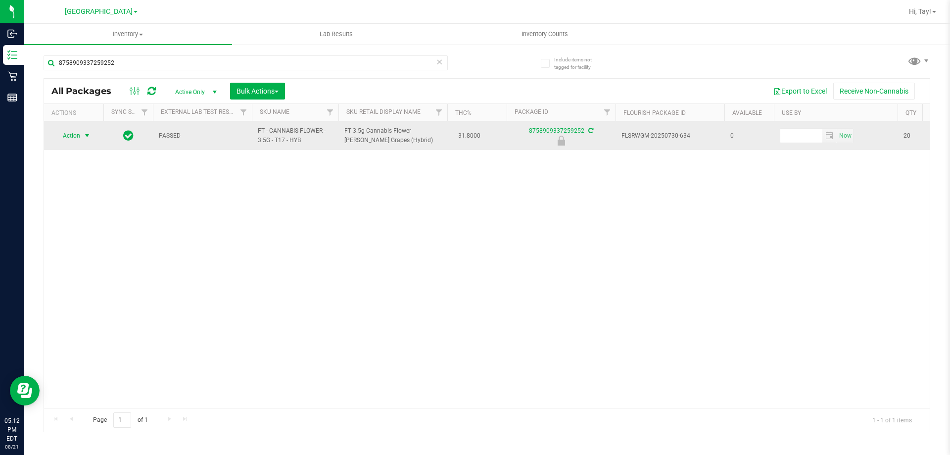
click at [84, 138] on span "select" at bounding box center [87, 136] width 8 height 8
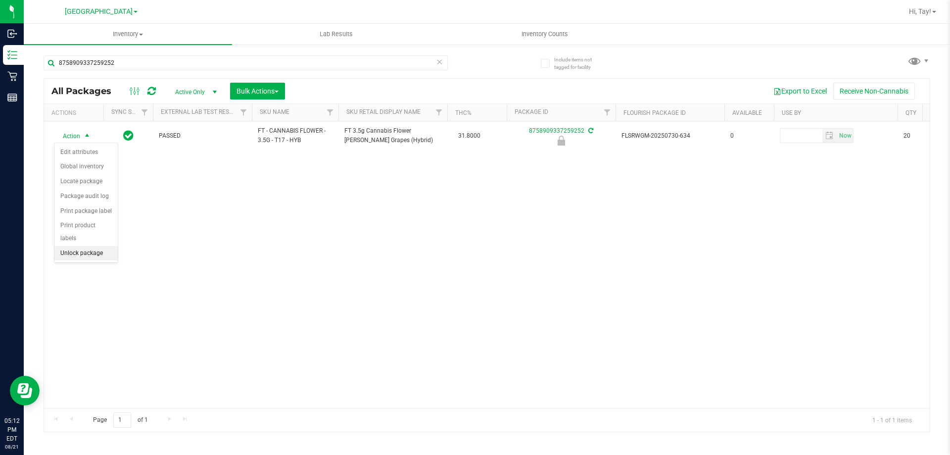
click at [96, 247] on li "Unlock package" at bounding box center [85, 253] width 63 height 15
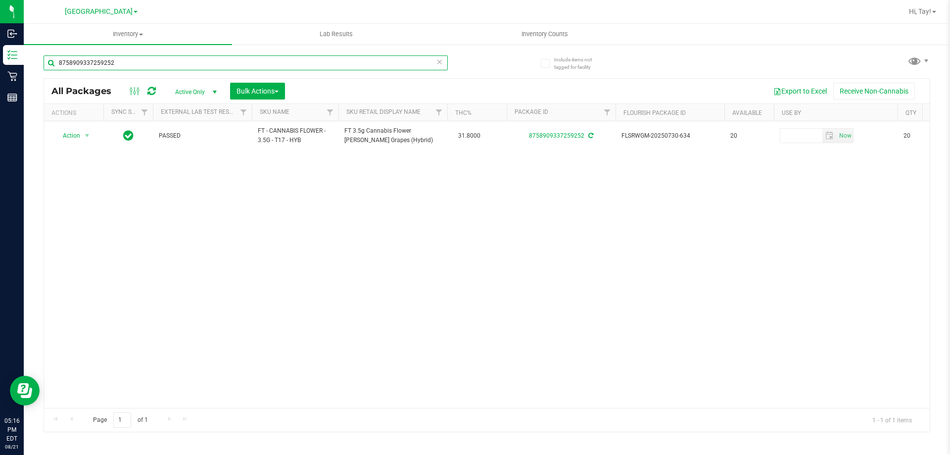
click at [156, 60] on input "8758909337259252" at bounding box center [246, 62] width 404 height 15
click at [142, 210] on div "Action Action Create package Edit attributes Global inventory Locate package Lo…" at bounding box center [487, 264] width 886 height 287
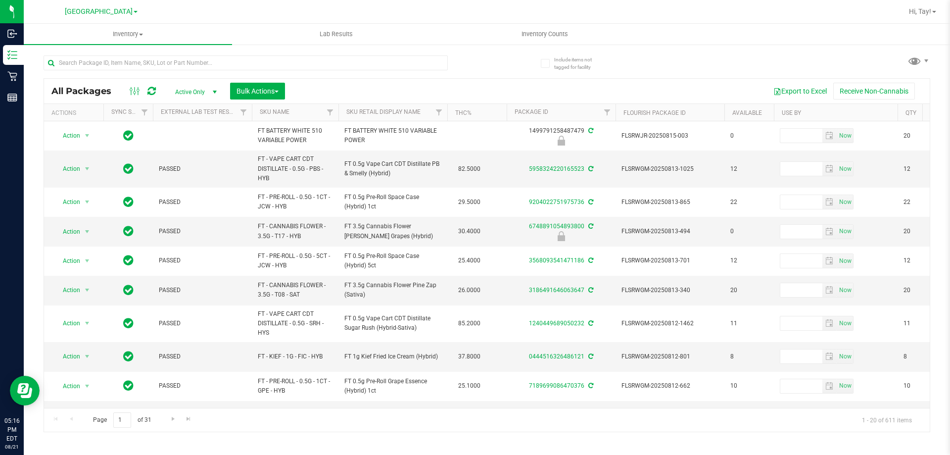
click at [716, 53] on div "All Packages Active Only Active Only Lab Samples Locked All External Internal B…" at bounding box center [487, 239] width 887 height 386
click at [153, 59] on input "text" at bounding box center [246, 62] width 404 height 15
type input "5328"
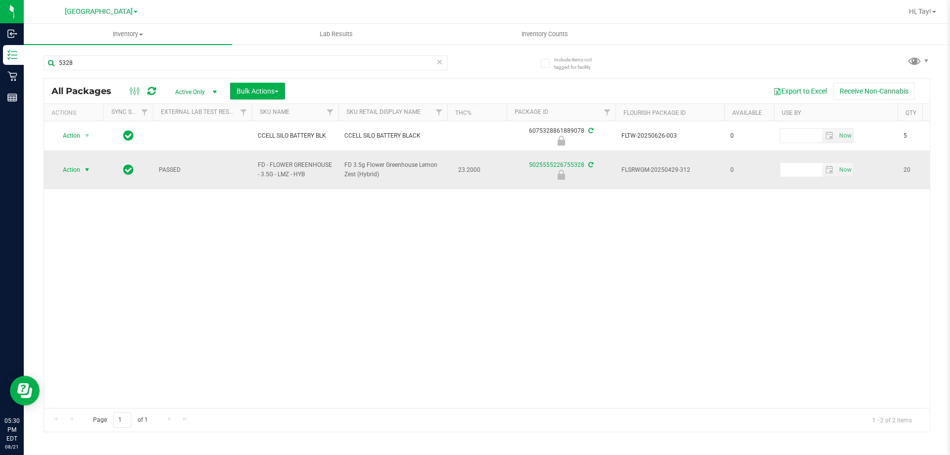
click at [56, 164] on span "Action" at bounding box center [67, 170] width 27 height 14
click at [70, 167] on span "Action" at bounding box center [67, 170] width 27 height 14
click at [71, 167] on span "Action" at bounding box center [67, 170] width 27 height 14
click at [95, 241] on li "Print package label" at bounding box center [85, 240] width 63 height 15
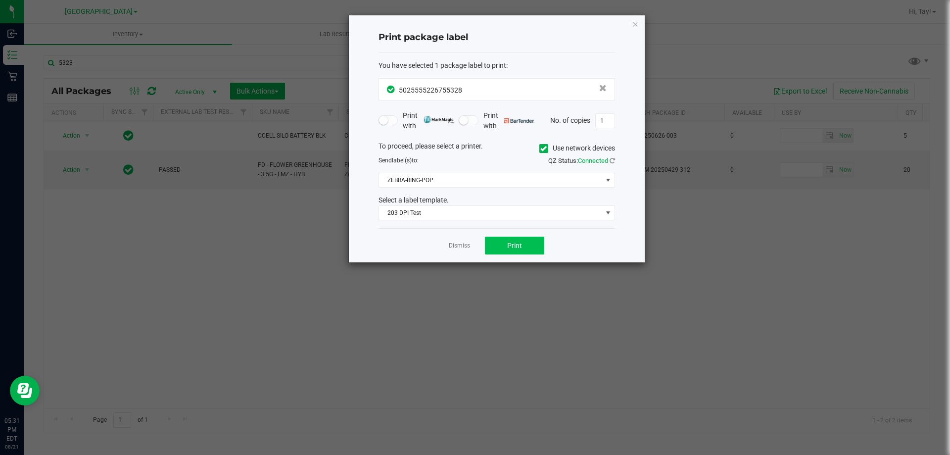
drag, startPoint x: 497, startPoint y: 236, endPoint x: 502, endPoint y: 242, distance: 7.4
click at [502, 242] on div "Dismiss Print" at bounding box center [497, 245] width 237 height 34
click at [502, 242] on button "Print" at bounding box center [514, 246] width 59 height 18
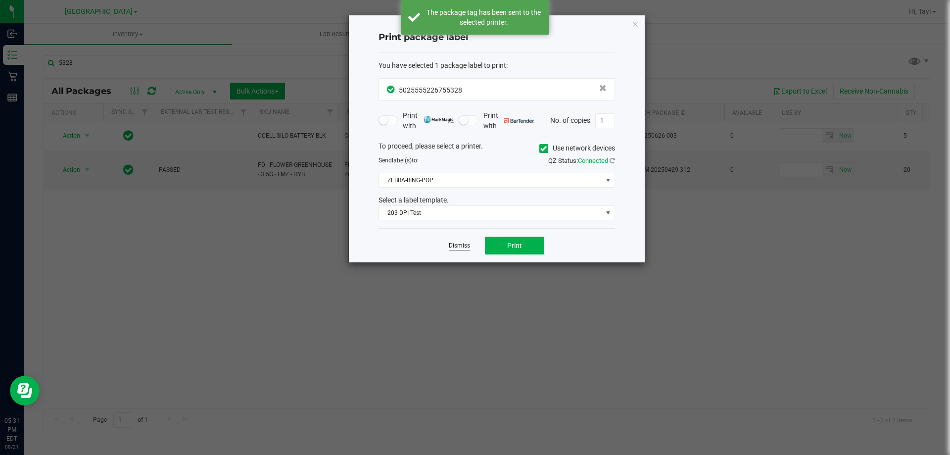
click at [459, 247] on link "Dismiss" at bounding box center [459, 246] width 21 height 8
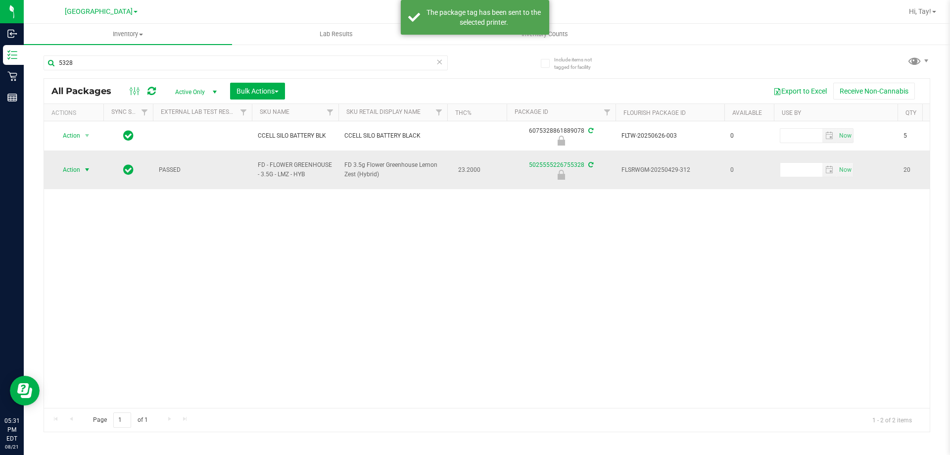
click at [86, 166] on span "select" at bounding box center [87, 170] width 8 height 8
click at [105, 275] on li "Unlock package" at bounding box center [85, 282] width 63 height 15
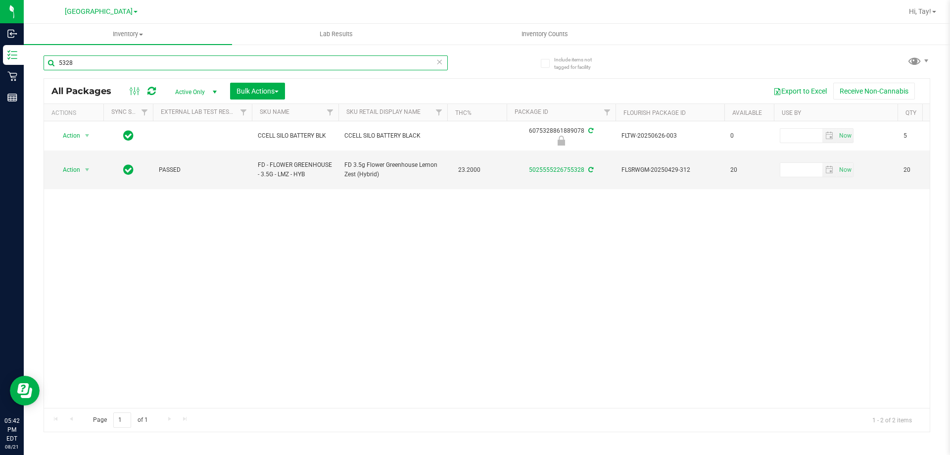
click at [115, 63] on input "5328" at bounding box center [246, 62] width 404 height 15
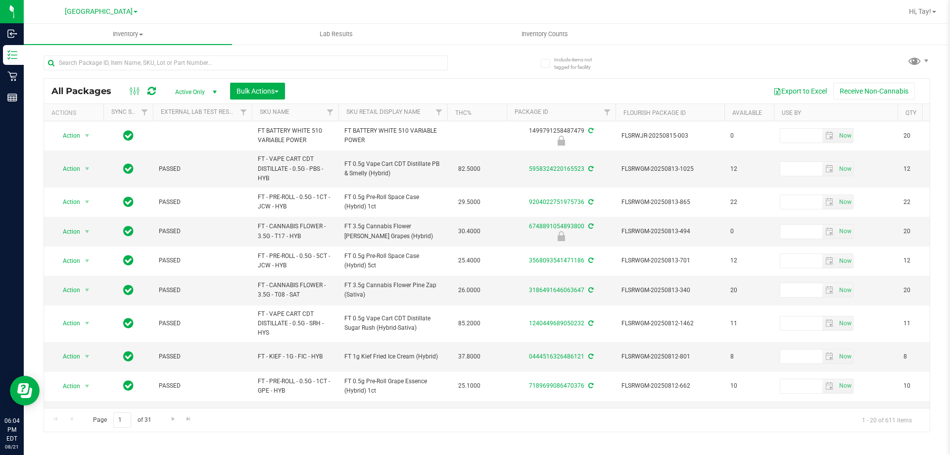
click at [460, 94] on div "Export to Excel Receive Non-Cannabis" at bounding box center [608, 91] width 630 height 17
click at [204, 65] on input "text" at bounding box center [246, 62] width 404 height 15
type input "abp"
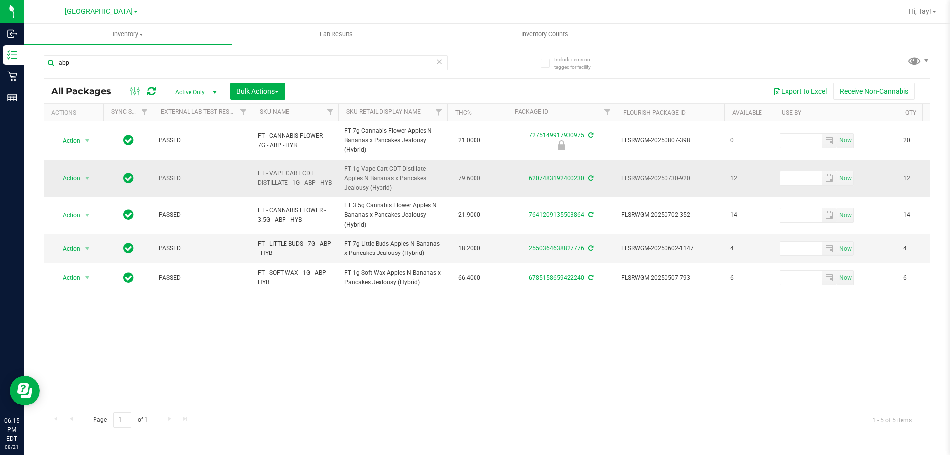
click at [500, 177] on td "79.6000" at bounding box center [476, 178] width 59 height 37
click at [312, 64] on input "abp" at bounding box center [246, 62] width 404 height 15
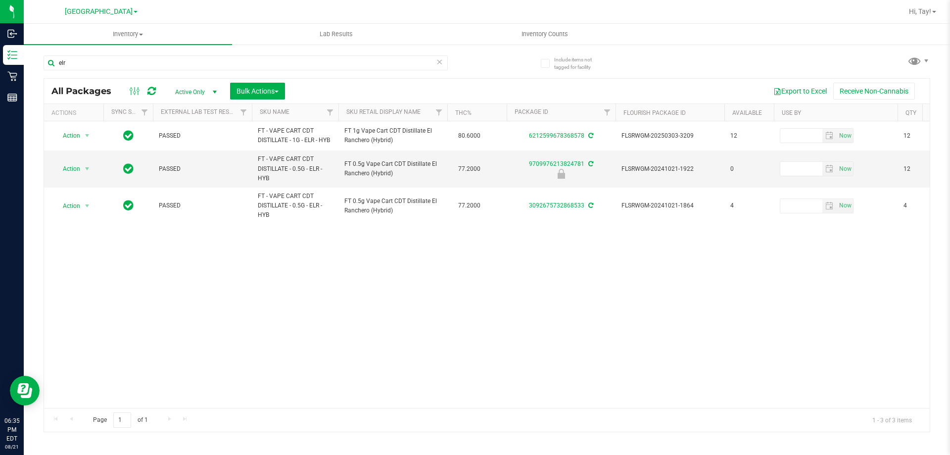
click at [836, 292] on div "Action Action Create package Edit attributes Global inventory Locate package Lo…" at bounding box center [487, 264] width 886 height 287
click at [126, 63] on input "elr" at bounding box center [246, 62] width 404 height 15
type input "e"
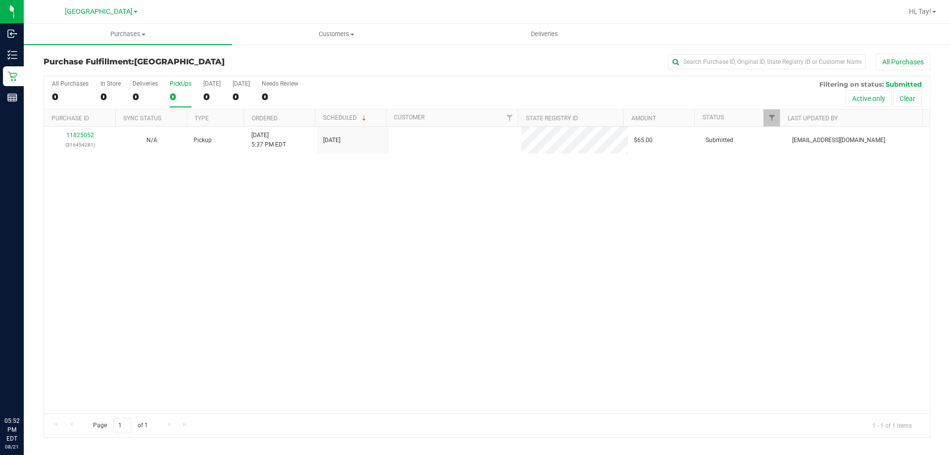
click at [407, 180] on div "11825052 (316454281) N/A Pickup 8/21/2025 5:37 PM EDT 8/21/2025 $65.00 Submitte…" at bounding box center [487, 270] width 886 height 287
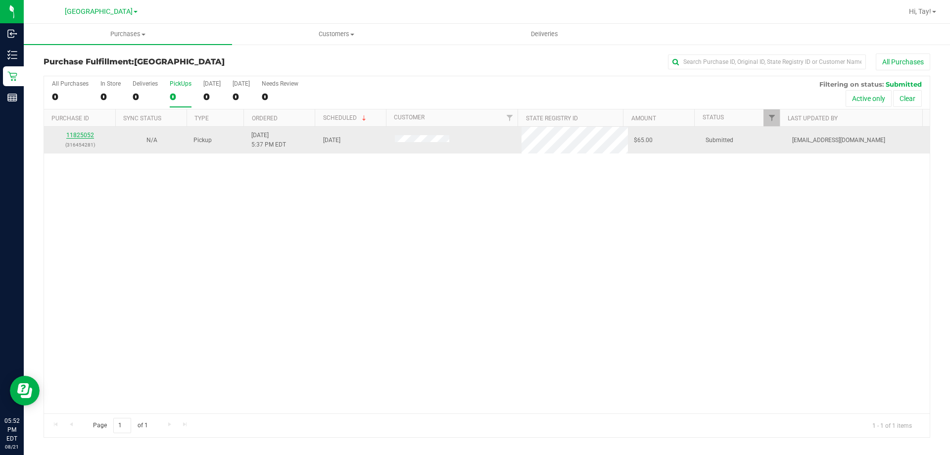
click at [76, 135] on link "11825052" at bounding box center [80, 135] width 28 height 7
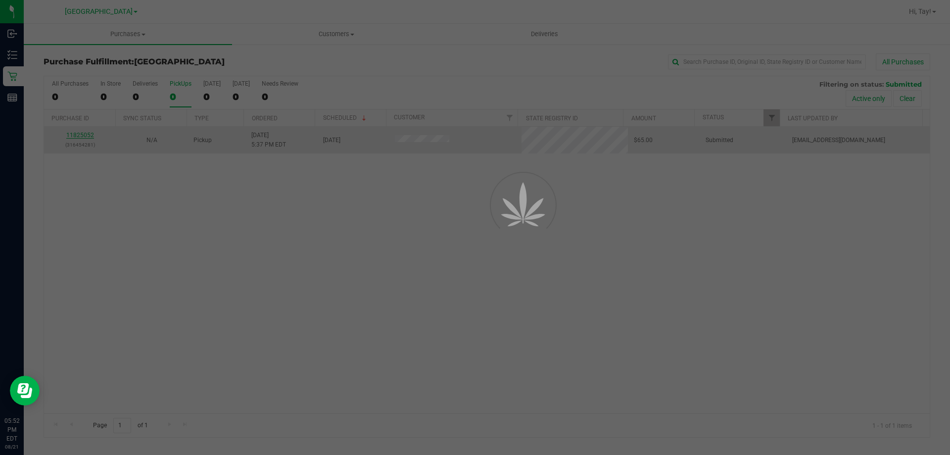
click at [77, 134] on div at bounding box center [475, 227] width 950 height 455
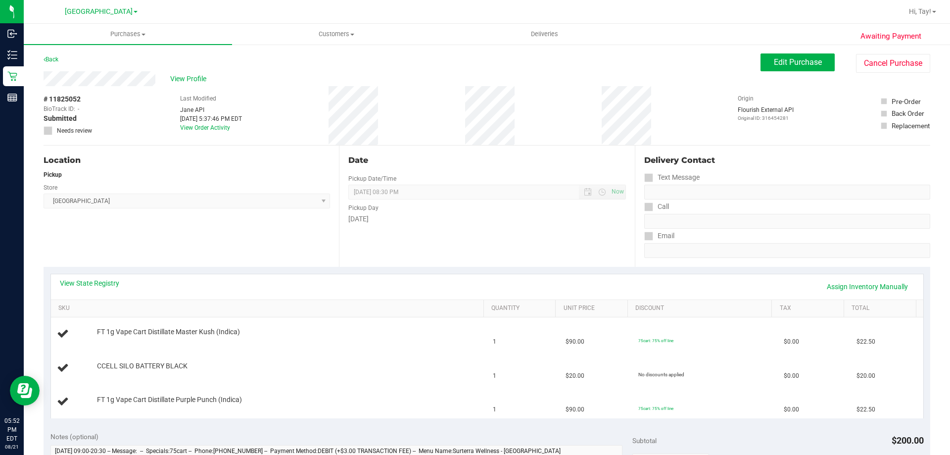
click at [176, 243] on div "Location Pickup Store [GEOGRAPHIC_DATA] WC Select Store [PERSON_NAME][GEOGRAPHI…" at bounding box center [191, 206] width 295 height 121
click at [299, 127] on div "# 11825052 BioTrack ID: - Submitted Needs review Last Modified Jane API Aug 21,…" at bounding box center [487, 115] width 887 height 59
click at [173, 141] on div "# 11825052 BioTrack ID: - Submitted Needs review Last Modified Jane API Aug 21,…" at bounding box center [487, 115] width 887 height 59
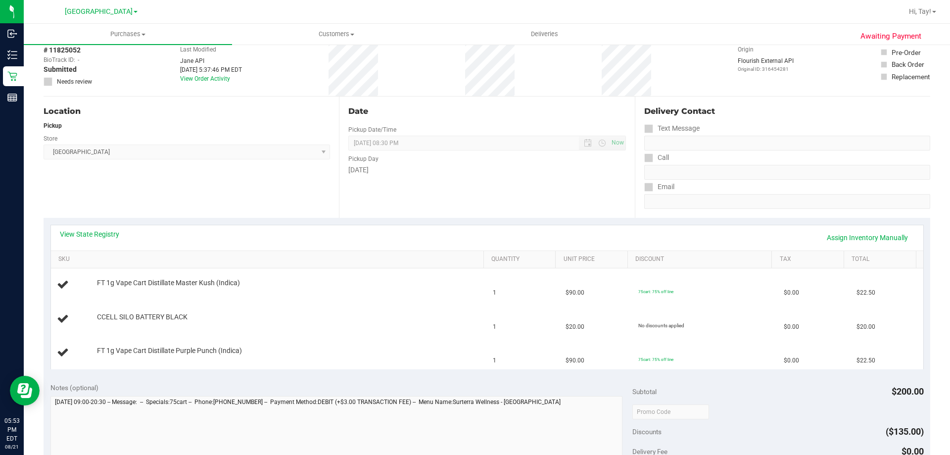
scroll to position [49, 0]
click at [214, 179] on div "Location Pickup Store [GEOGRAPHIC_DATA] WC Select Store [PERSON_NAME][GEOGRAPHI…" at bounding box center [191, 156] width 295 height 121
drag, startPoint x: 222, startPoint y: 203, endPoint x: 225, endPoint y: 195, distance: 8.9
click at [224, 198] on div "Location Pickup Store [GEOGRAPHIC_DATA] WC Select Store [PERSON_NAME][GEOGRAPHI…" at bounding box center [191, 156] width 295 height 121
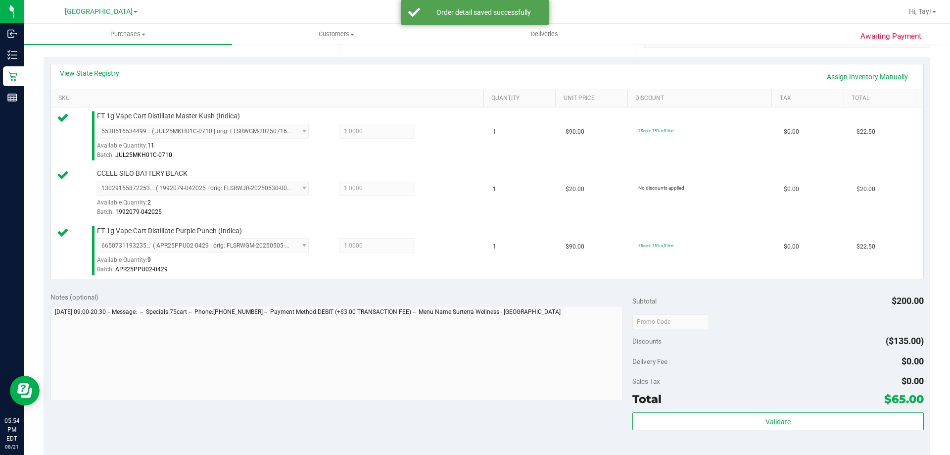
scroll to position [247, 0]
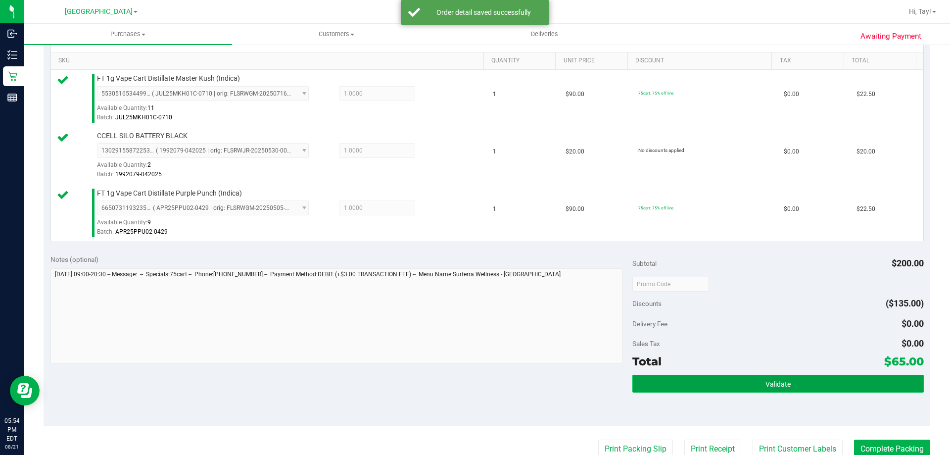
click at [647, 383] on button "Validate" at bounding box center [778, 384] width 291 height 18
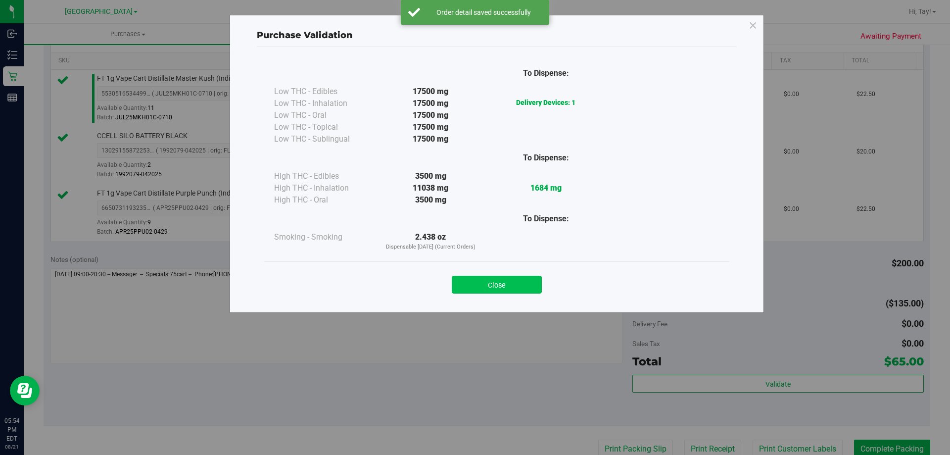
click at [530, 289] on button "Close" at bounding box center [497, 285] width 90 height 18
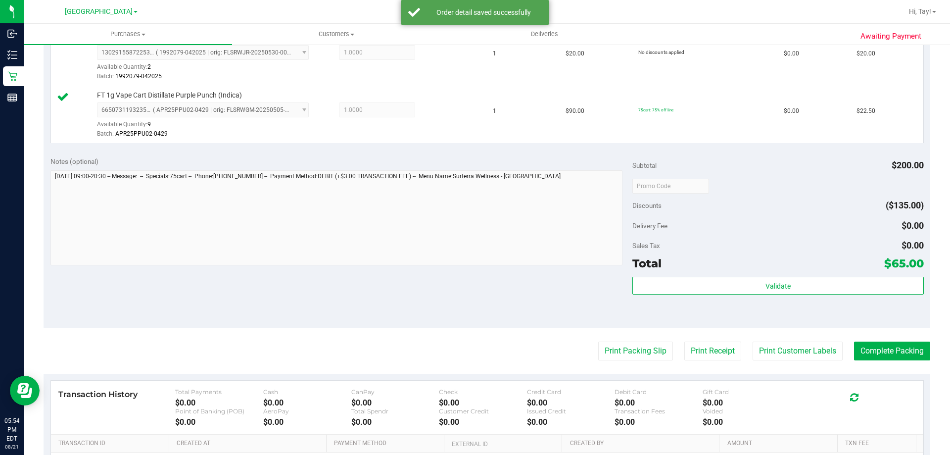
scroll to position [346, 0]
click at [619, 356] on button "Print Packing Slip" at bounding box center [635, 350] width 75 height 19
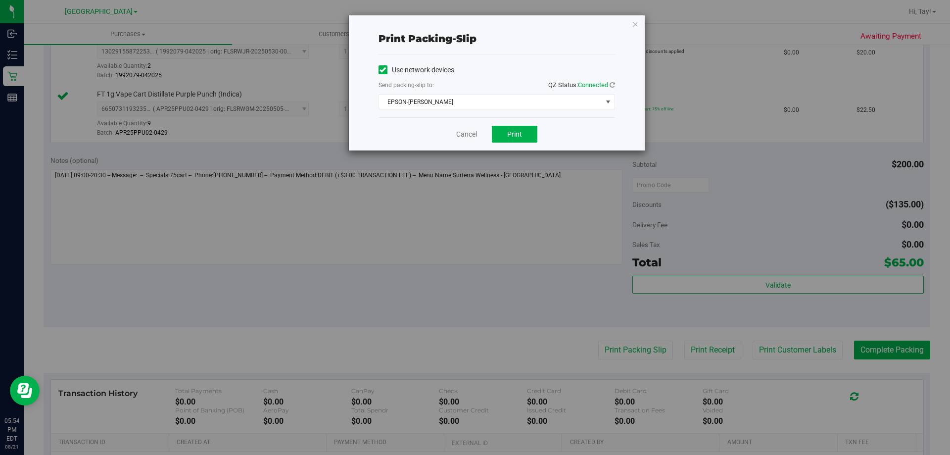
click at [494, 288] on div "Print packing-slip Use network devices Send packing-slip to: QZ Status: Connect…" at bounding box center [479, 227] width 958 height 455
click at [498, 135] on button "Print" at bounding box center [515, 134] width 46 height 17
click at [460, 136] on link "Cancel" at bounding box center [466, 134] width 21 height 10
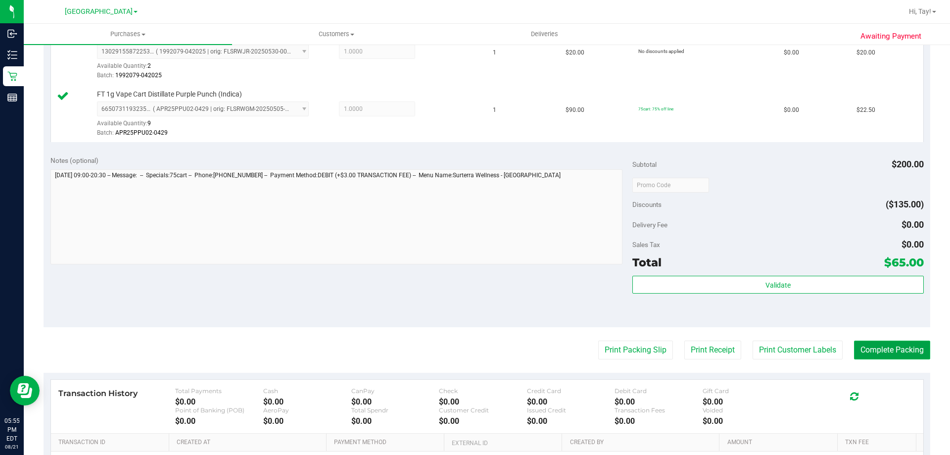
click at [894, 347] on button "Complete Packing" at bounding box center [892, 350] width 76 height 19
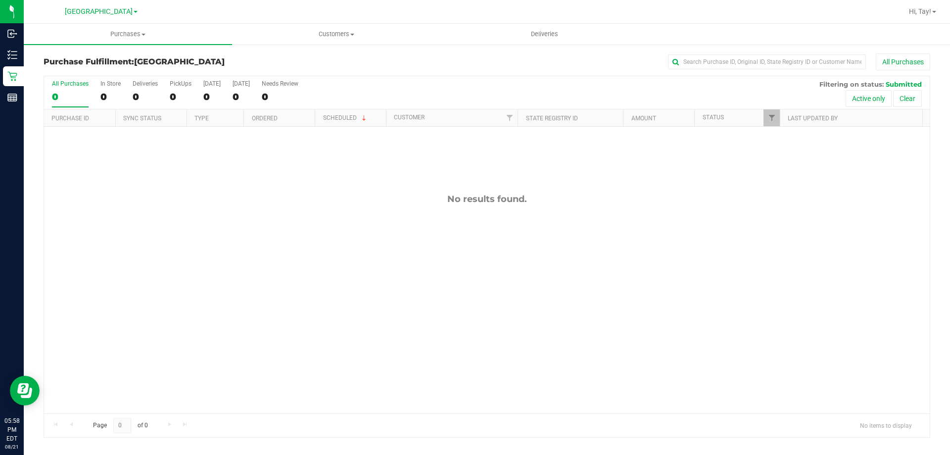
click at [115, 170] on div "No results found." at bounding box center [487, 303] width 886 height 353
click at [232, 177] on div "No results found." at bounding box center [487, 303] width 886 height 353
click at [178, 84] on div "PickUps" at bounding box center [181, 83] width 22 height 7
click at [0, 0] on input "PickUps 0" at bounding box center [0, 0] width 0 height 0
click at [318, 179] on div "No results found." at bounding box center [487, 303] width 886 height 353
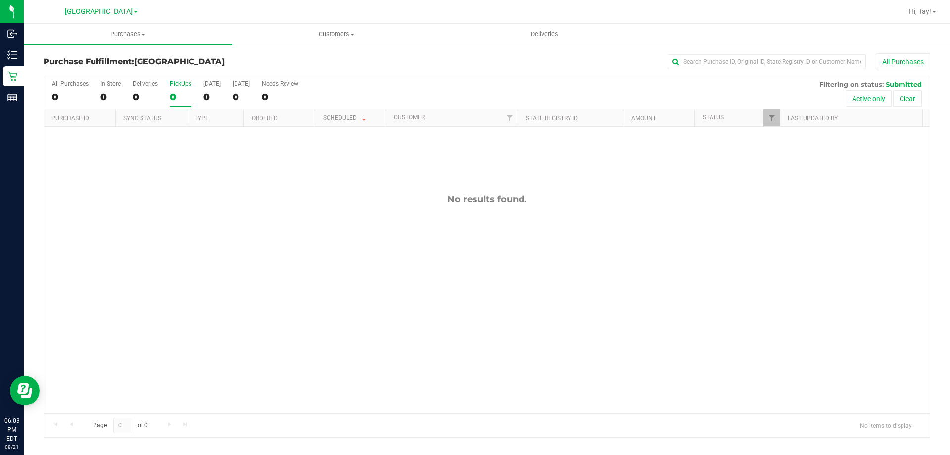
click at [345, 179] on div "No results found." at bounding box center [487, 303] width 886 height 353
click at [353, 89] on div "All Purchases 0 In Store 0 Deliveries 0 PickUps 0 Today 0 Tomorrow 0 Needs Revi…" at bounding box center [487, 92] width 886 height 33
click at [281, 59] on h3 "Purchase Fulfillment: Orange Park WC" at bounding box center [191, 61] width 295 height 9
click at [182, 94] on div "0" at bounding box center [181, 96] width 22 height 11
click at [0, 0] on input "PickUps 0" at bounding box center [0, 0] width 0 height 0
